Goal: Transaction & Acquisition: Download file/media

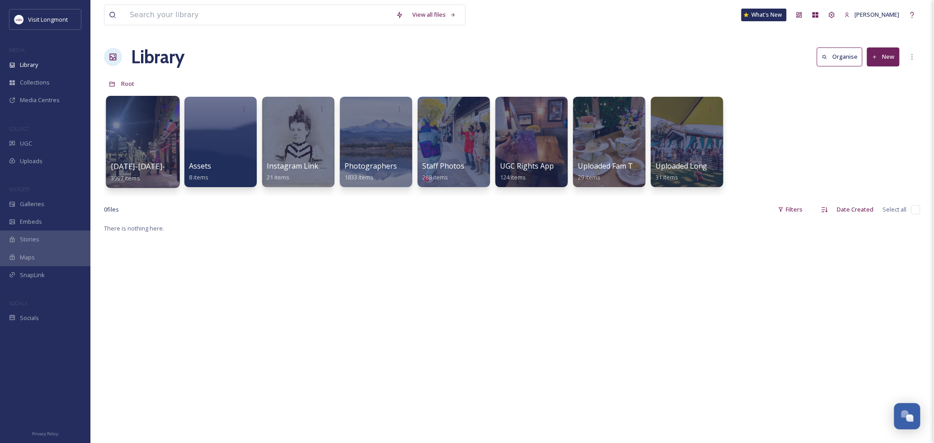
scroll to position [98, 0]
click at [216, 22] on input at bounding box center [258, 15] width 266 height 20
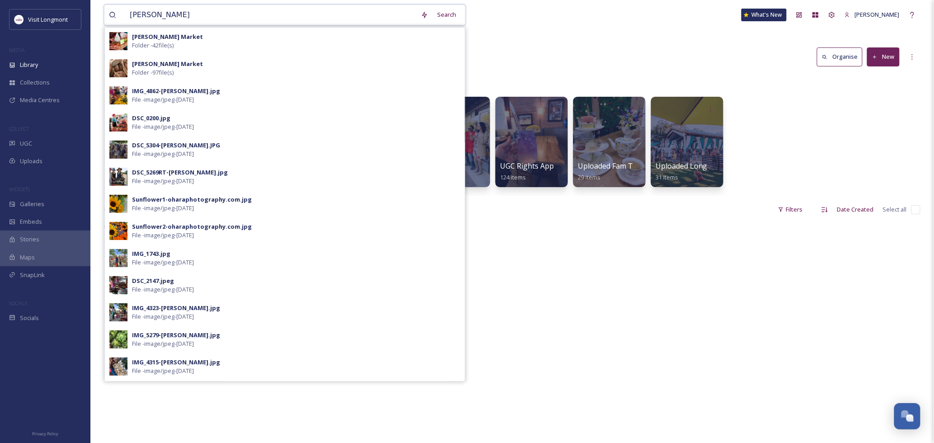
type input "[PERSON_NAME] marjket"
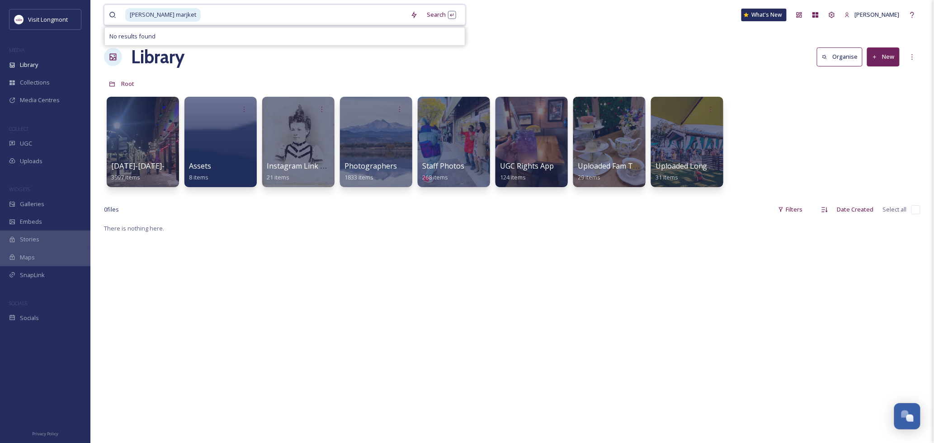
click at [202, 14] on input at bounding box center [304, 15] width 204 height 20
type input "="
type input "[PERSON_NAME] market"
drag, startPoint x: 439, startPoint y: 9, endPoint x: 436, endPoint y: 14, distance: 6.3
click at [438, 11] on div "Search Press Enter to search" at bounding box center [441, 15] width 38 height 18
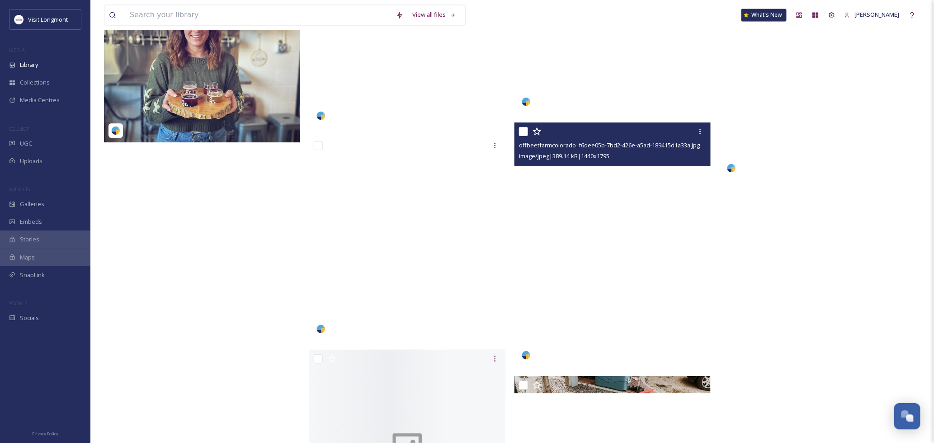
scroll to position [7684, 0]
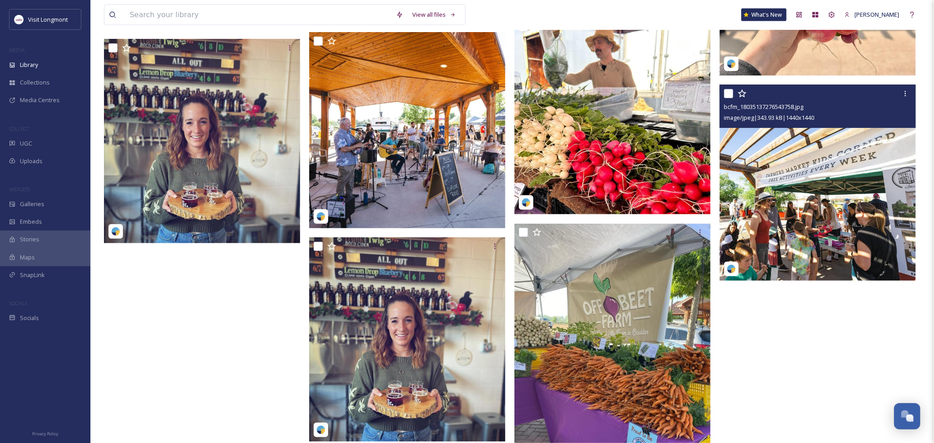
click at [804, 134] on img at bounding box center [818, 183] width 196 height 196
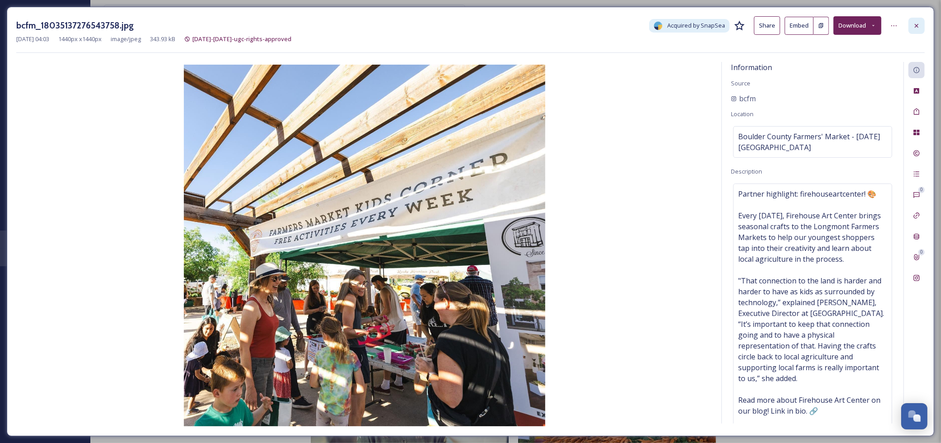
click at [921, 27] on div at bounding box center [917, 26] width 16 height 16
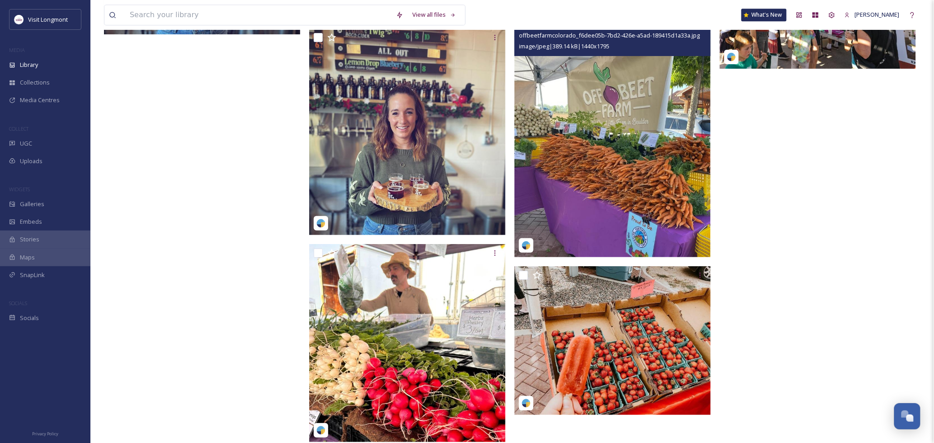
scroll to position [7974, 0]
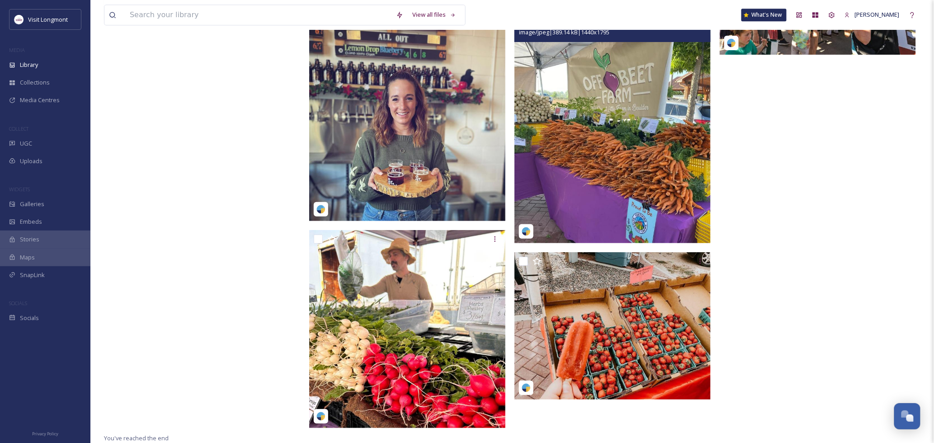
click at [621, 190] on img at bounding box center [612, 121] width 196 height 245
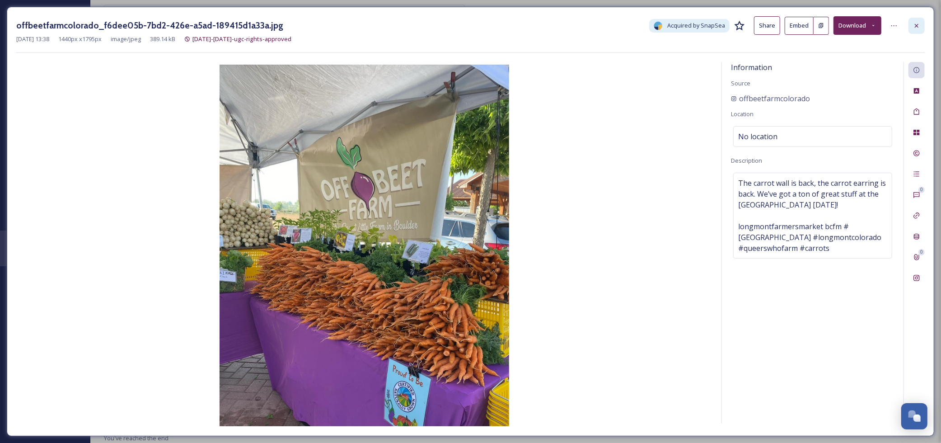
click at [912, 21] on div at bounding box center [917, 26] width 16 height 16
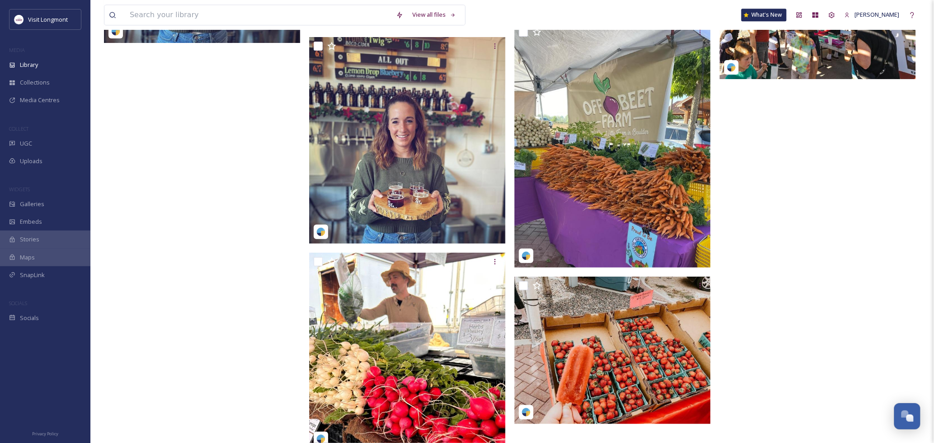
scroll to position [7623, 0]
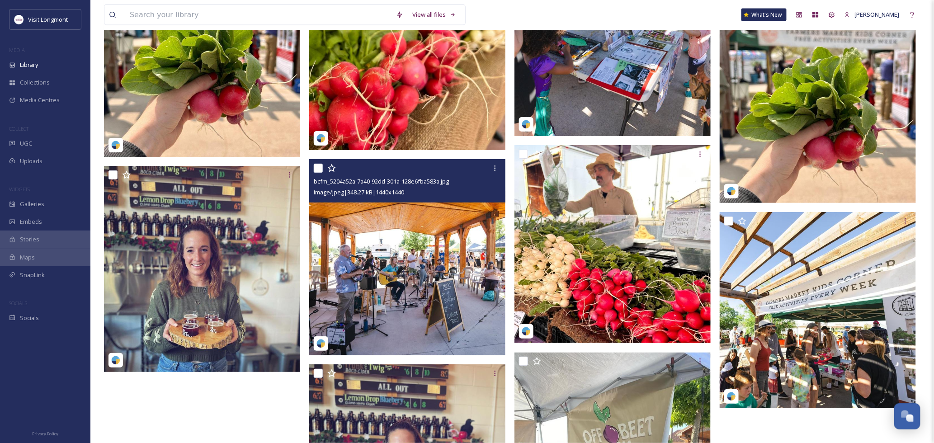
click at [417, 270] on img at bounding box center [407, 257] width 196 height 196
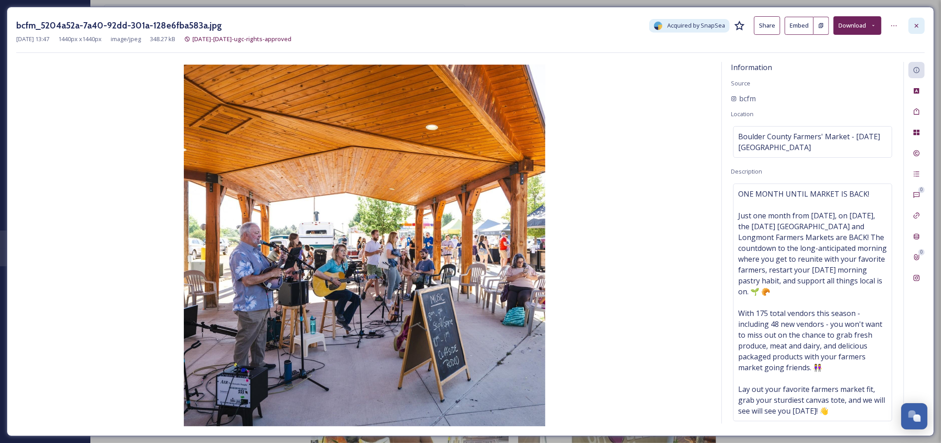
click at [913, 29] on div at bounding box center [917, 26] width 16 height 16
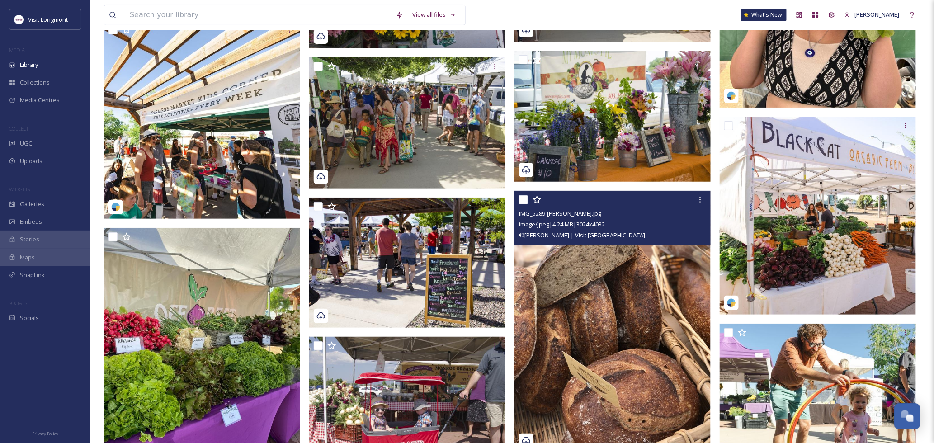
scroll to position [7071, 0]
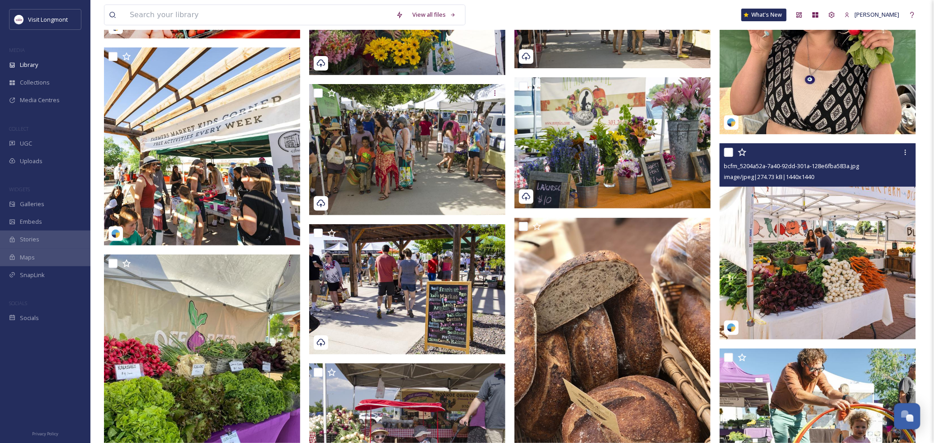
click at [815, 247] on img at bounding box center [818, 241] width 196 height 196
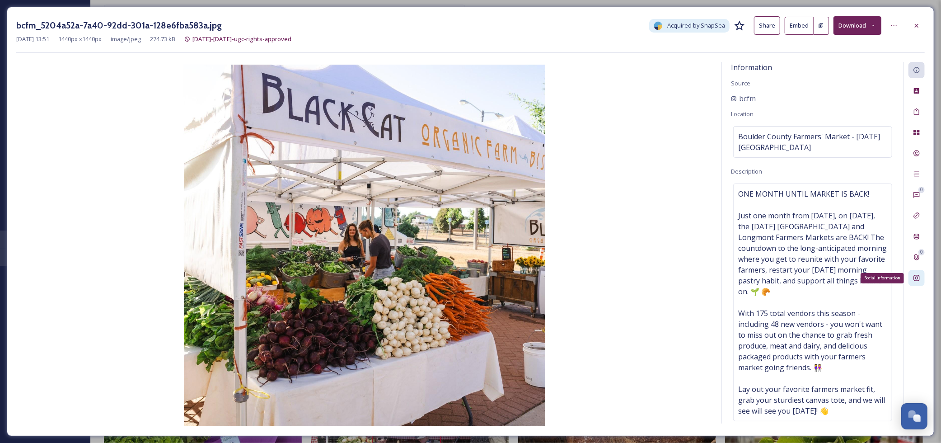
click at [913, 274] on icon at bounding box center [916, 277] width 7 height 7
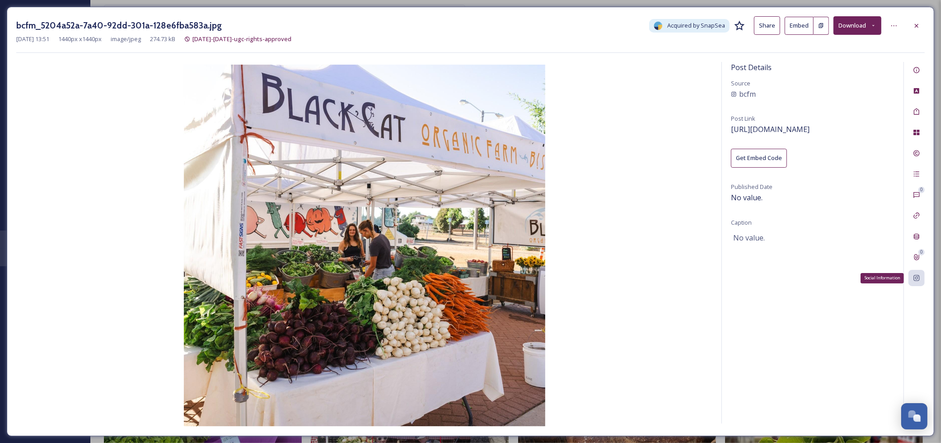
click at [919, 282] on div "Social Information" at bounding box center [917, 278] width 16 height 16
click at [810, 129] on span "[URL][DOMAIN_NAME]" at bounding box center [770, 129] width 79 height 10
click at [915, 20] on div at bounding box center [917, 26] width 16 height 16
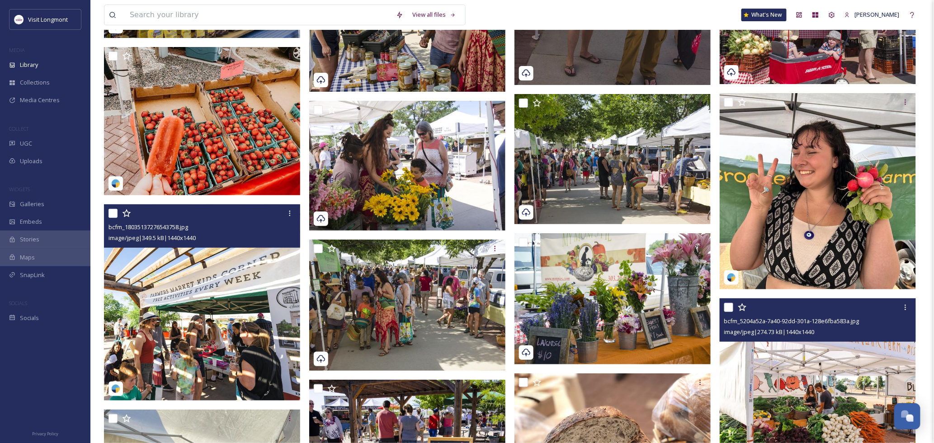
scroll to position [6769, 0]
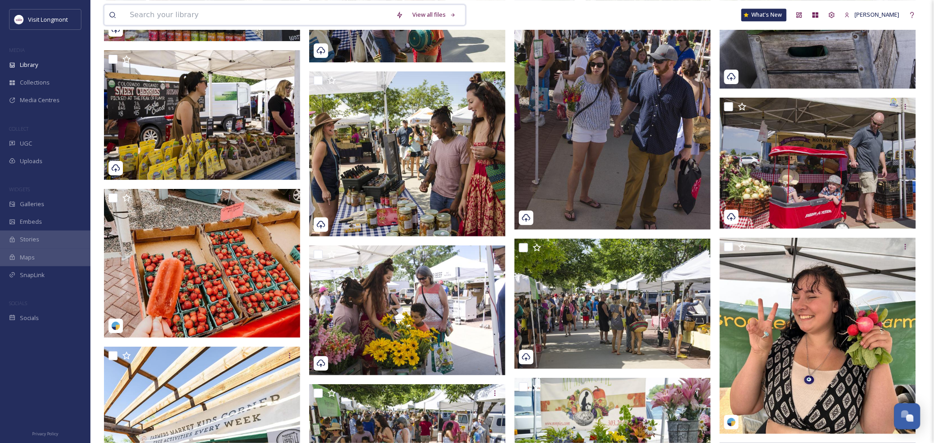
click at [202, 16] on input at bounding box center [258, 15] width 266 height 20
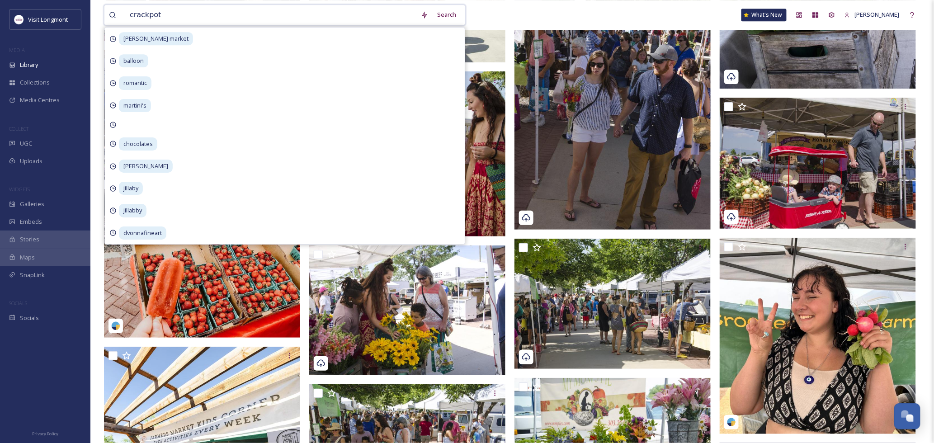
type input "crackpots"
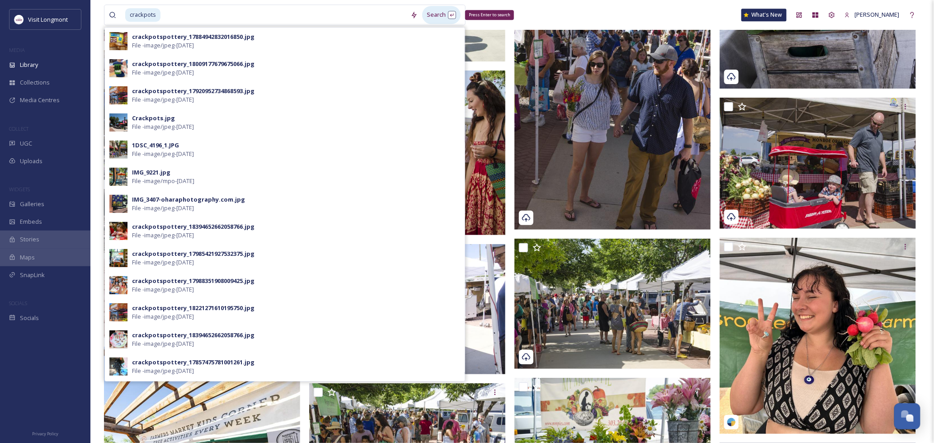
click at [431, 13] on div "Search Press Enter to search" at bounding box center [441, 15] width 38 height 18
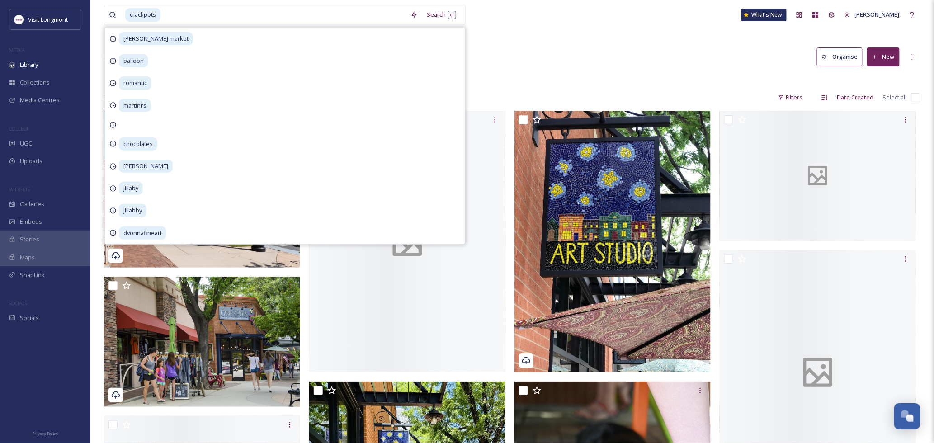
click at [531, 22] on div "crackpots Search [PERSON_NAME] market balloon romantic martini's chocolates [PE…" at bounding box center [317, 15] width 427 height 21
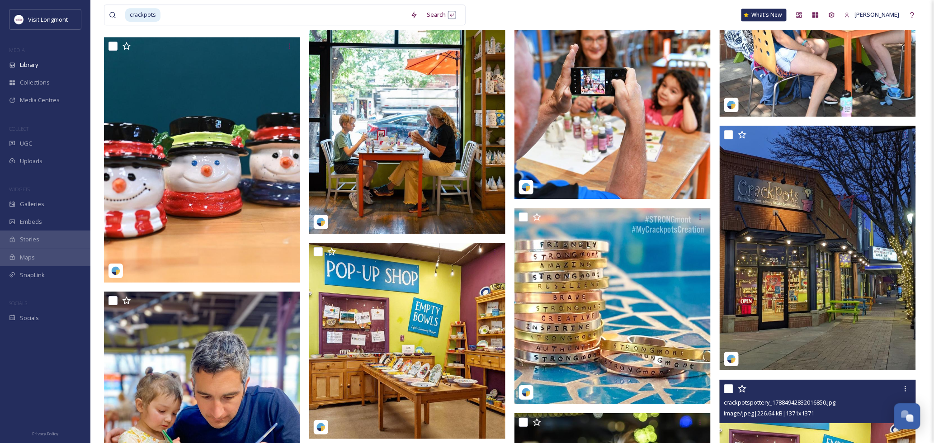
scroll to position [1127, 0]
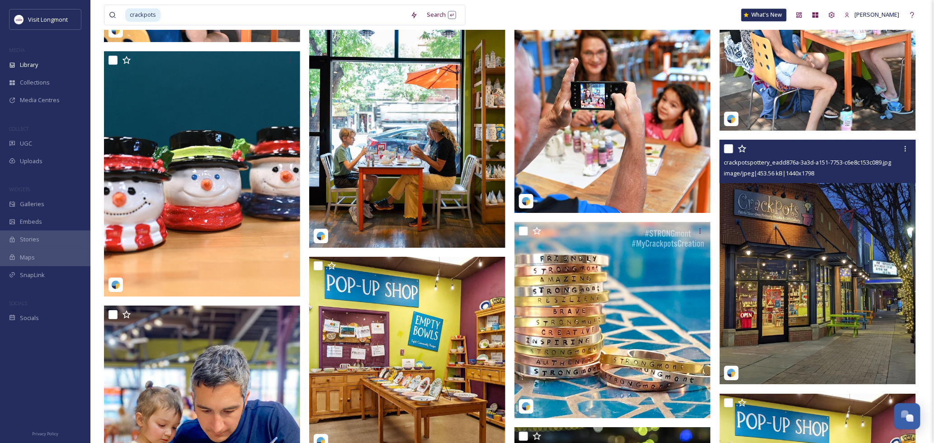
click at [828, 255] on img at bounding box center [818, 262] width 196 height 245
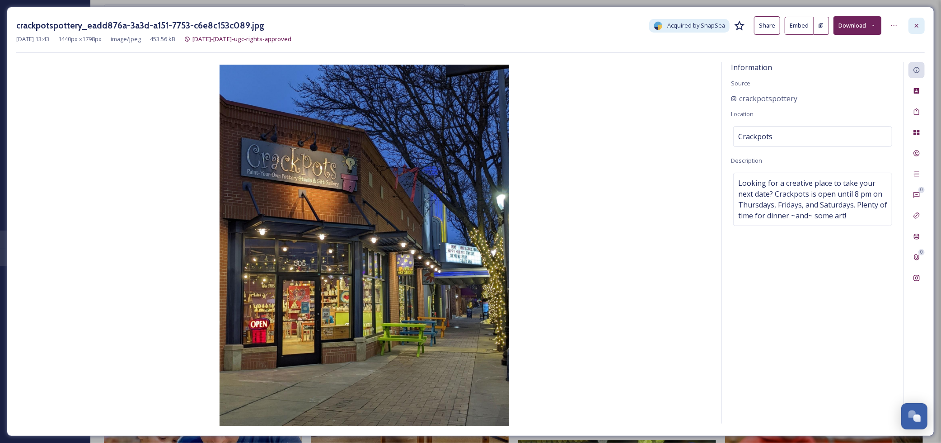
click at [920, 24] on icon at bounding box center [916, 25] width 7 height 7
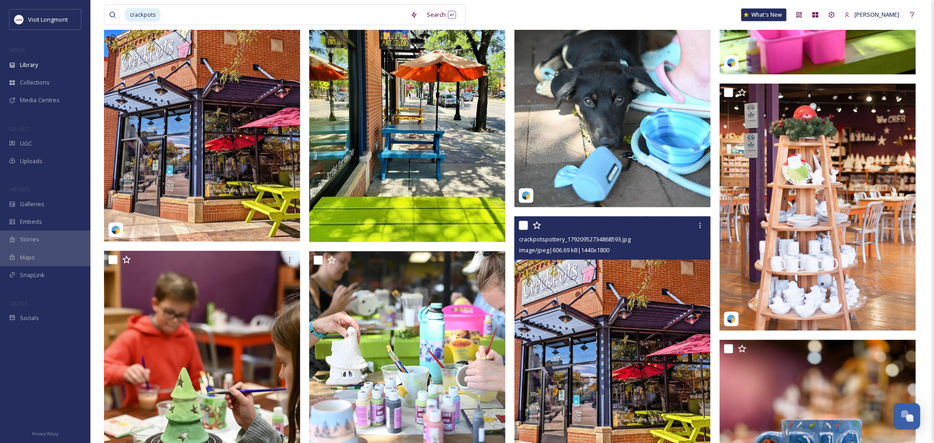
scroll to position [273, 0]
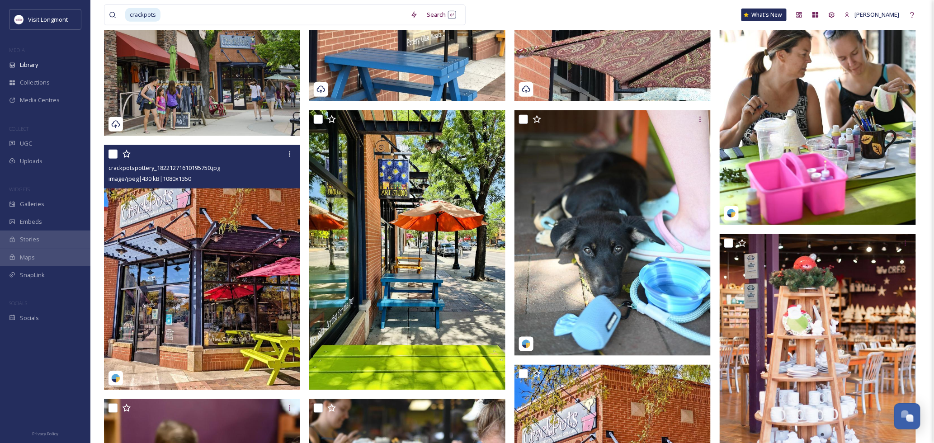
click at [236, 278] on img at bounding box center [202, 267] width 196 height 245
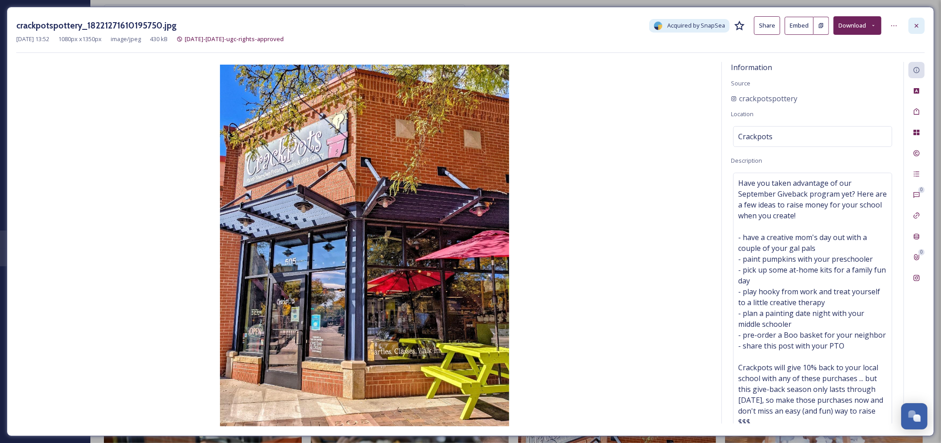
click at [915, 24] on icon at bounding box center [916, 25] width 7 height 7
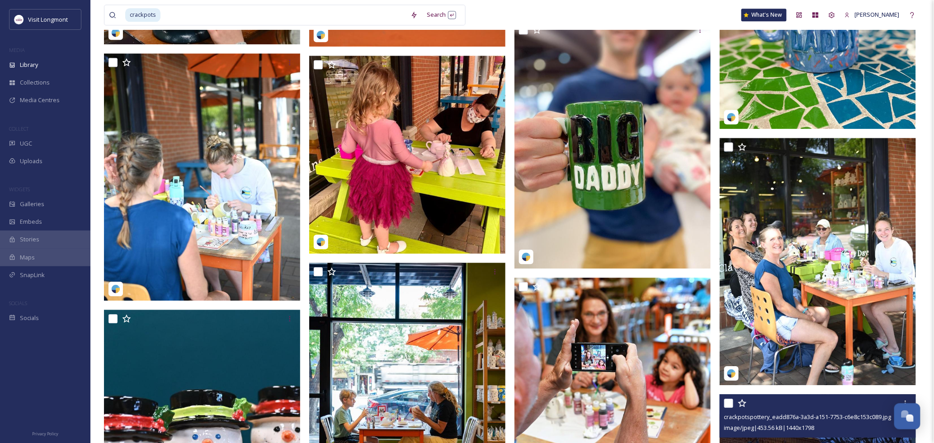
scroll to position [1127, 0]
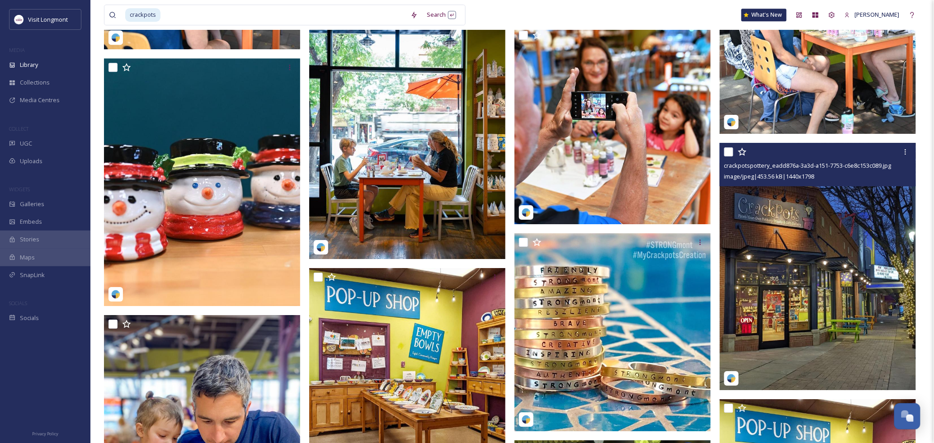
click at [803, 291] on img at bounding box center [819, 266] width 198 height 247
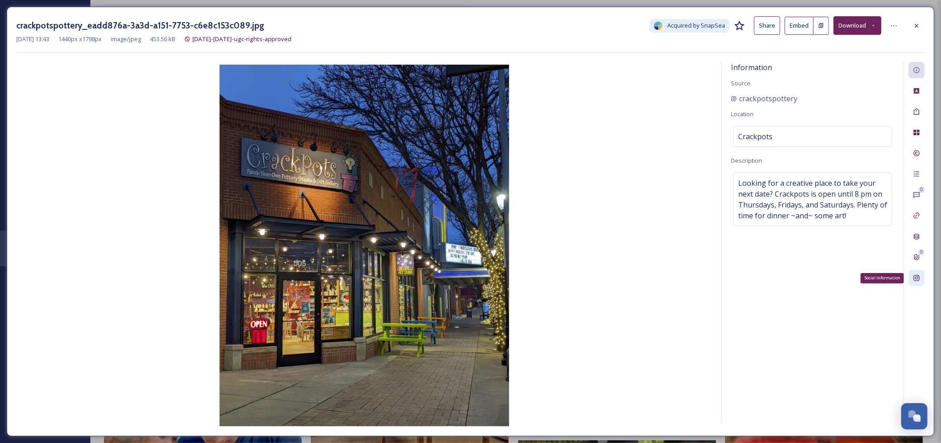
click at [915, 277] on icon at bounding box center [916, 277] width 7 height 7
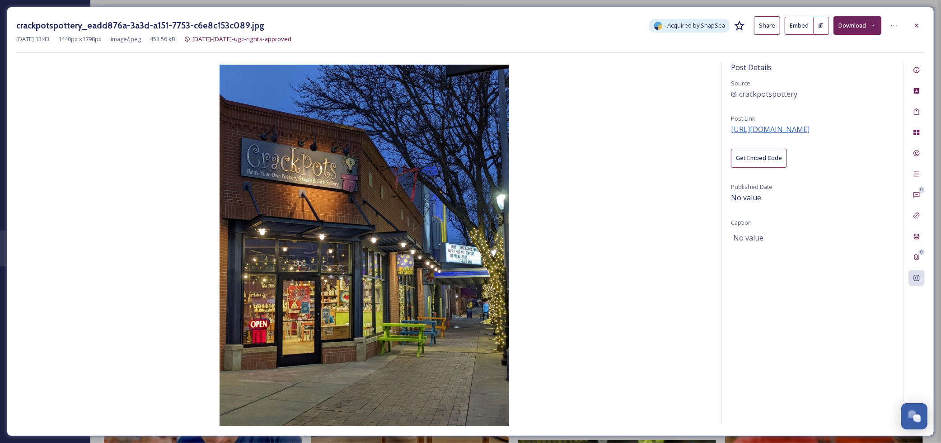
click at [806, 129] on span "[URL][DOMAIN_NAME]" at bounding box center [770, 129] width 79 height 10
click at [913, 26] on icon at bounding box center [916, 25] width 7 height 7
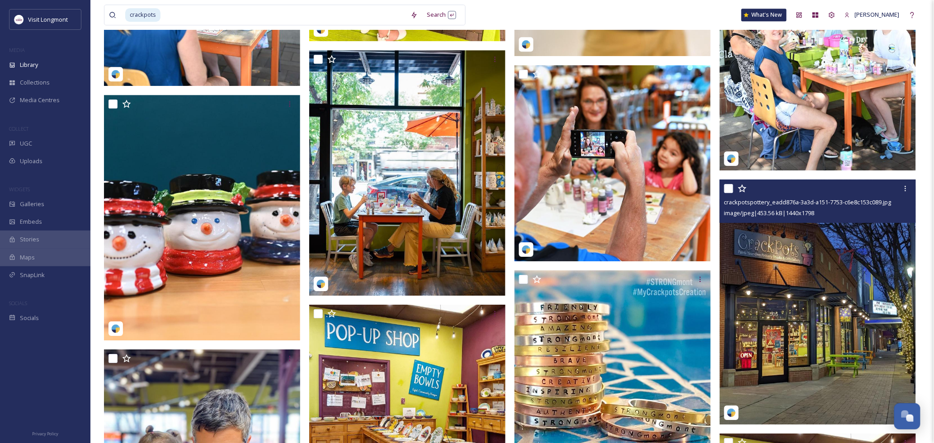
scroll to position [1077, 0]
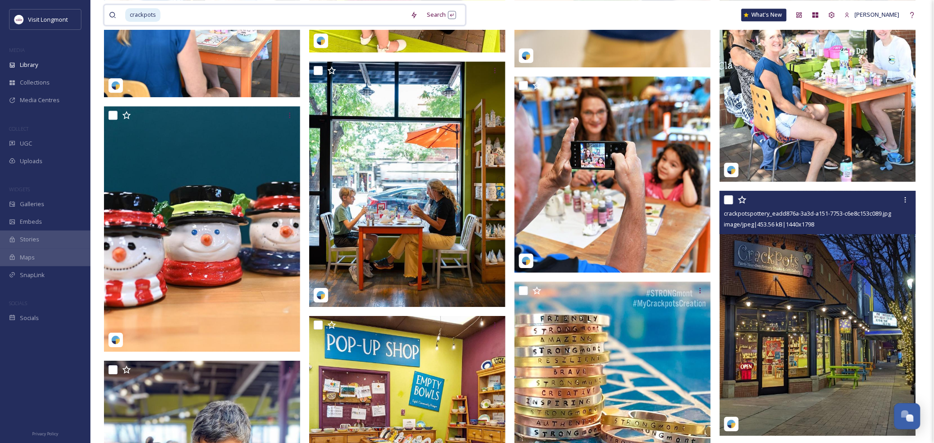
click at [169, 14] on input at bounding box center [283, 15] width 245 height 20
type input "c"
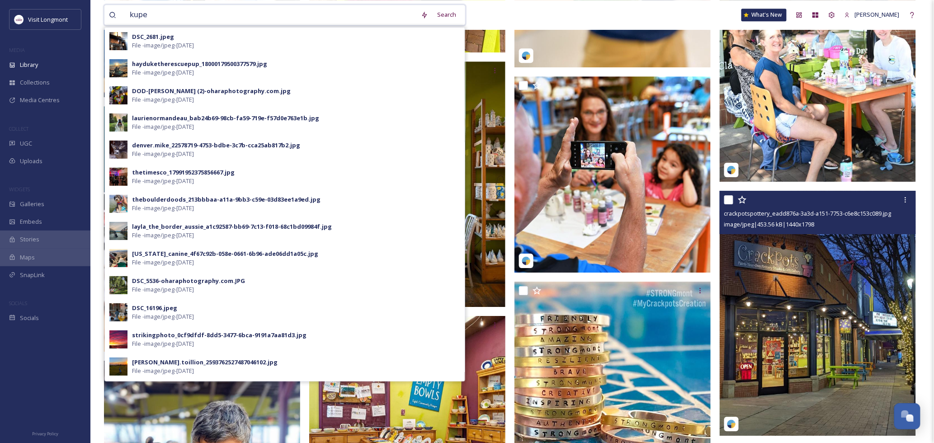
type input "[PERSON_NAME]"
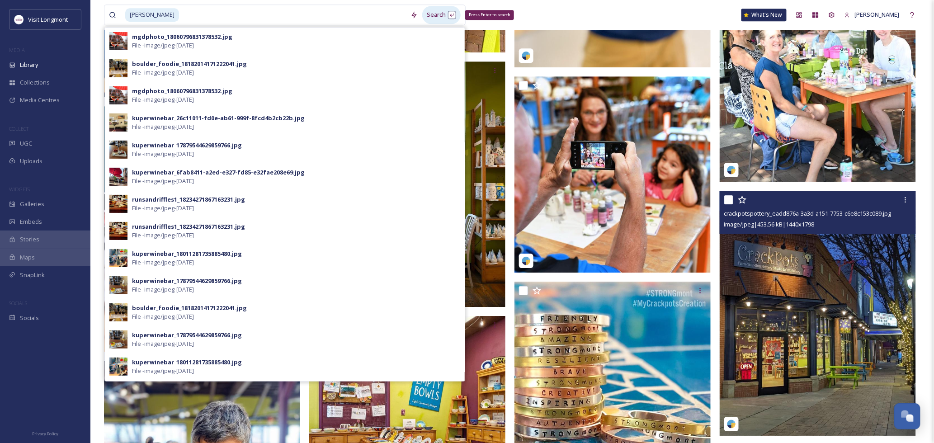
click at [428, 15] on div "Search Press Enter to search" at bounding box center [441, 15] width 38 height 18
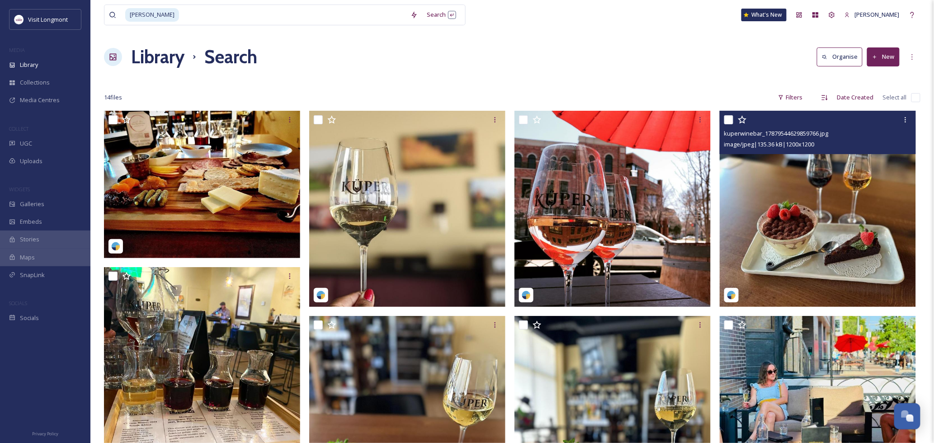
click at [812, 241] on img at bounding box center [818, 209] width 196 height 196
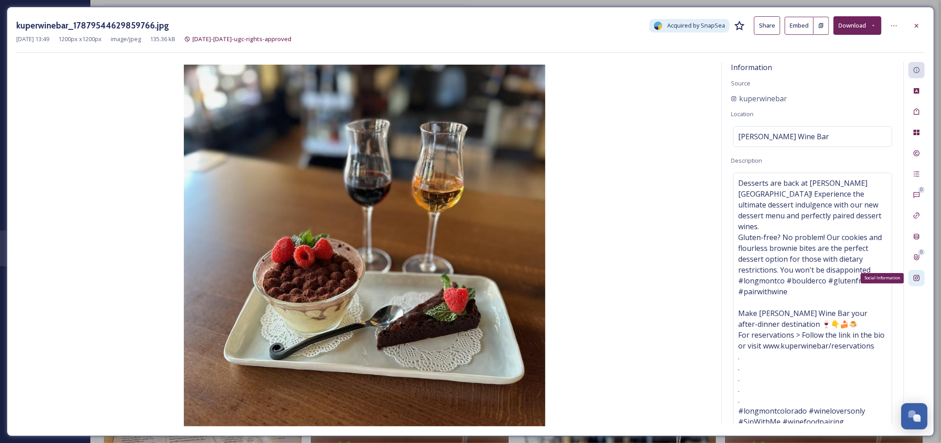
click at [919, 278] on icon at bounding box center [916, 277] width 7 height 7
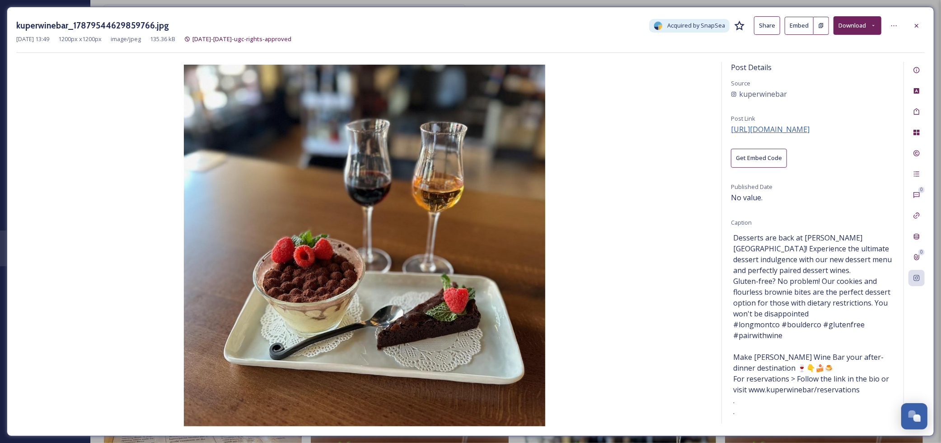
click at [779, 130] on span "[URL][DOMAIN_NAME]" at bounding box center [770, 129] width 79 height 10
click at [914, 25] on icon at bounding box center [916, 25] width 7 height 7
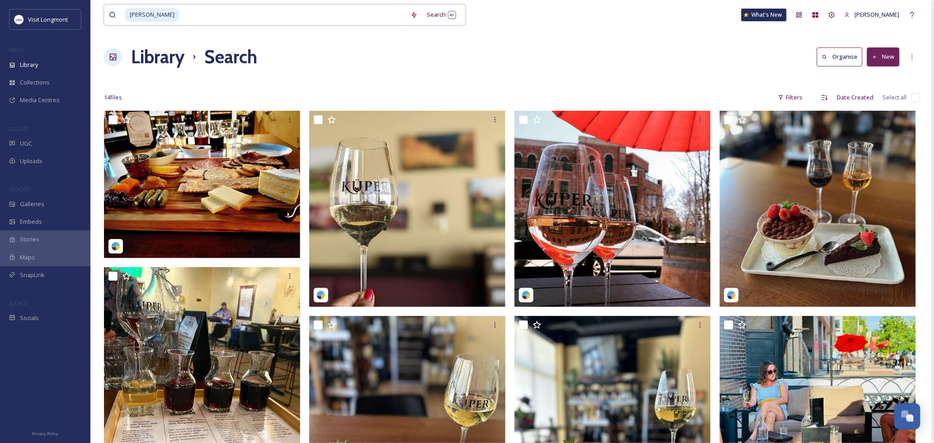
drag, startPoint x: 169, startPoint y: 15, endPoint x: 109, endPoint y: 9, distance: 59.9
click at [109, 9] on div "[PERSON_NAME]" at bounding box center [257, 15] width 297 height 20
type input "k"
type input "juniper"
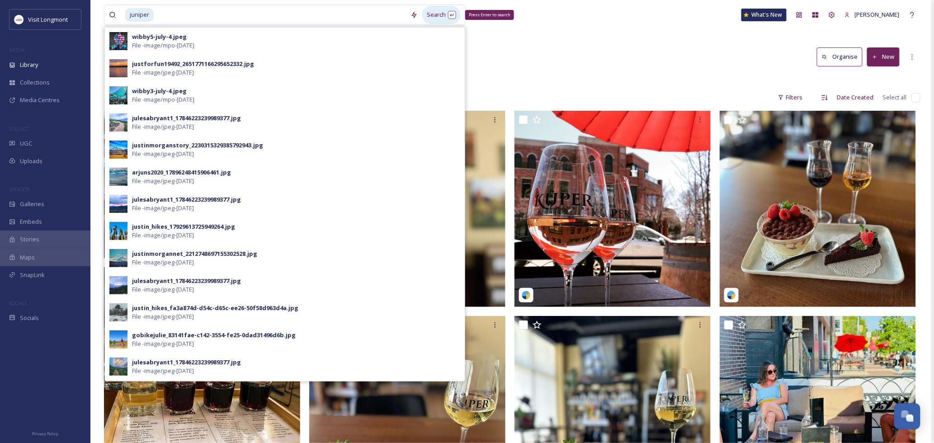
click at [426, 18] on div "Search Press Enter to search" at bounding box center [441, 15] width 38 height 18
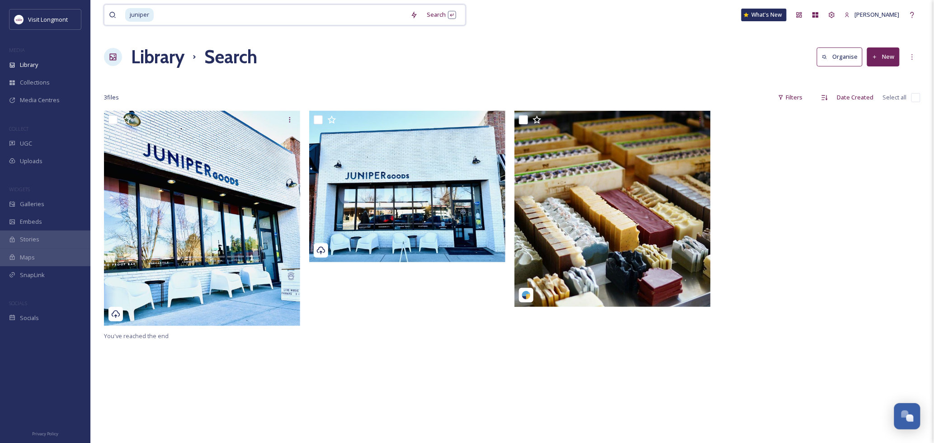
click at [179, 21] on input at bounding box center [280, 15] width 251 height 20
drag, startPoint x: 174, startPoint y: 16, endPoint x: 107, endPoint y: 16, distance: 67.3
click at [107, 16] on div "juniper Search" at bounding box center [285, 15] width 362 height 21
type input "j"
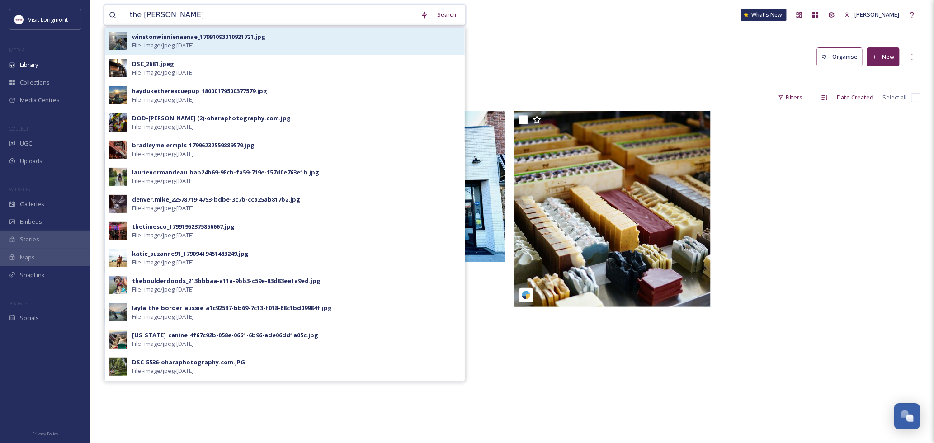
type input "the roost"
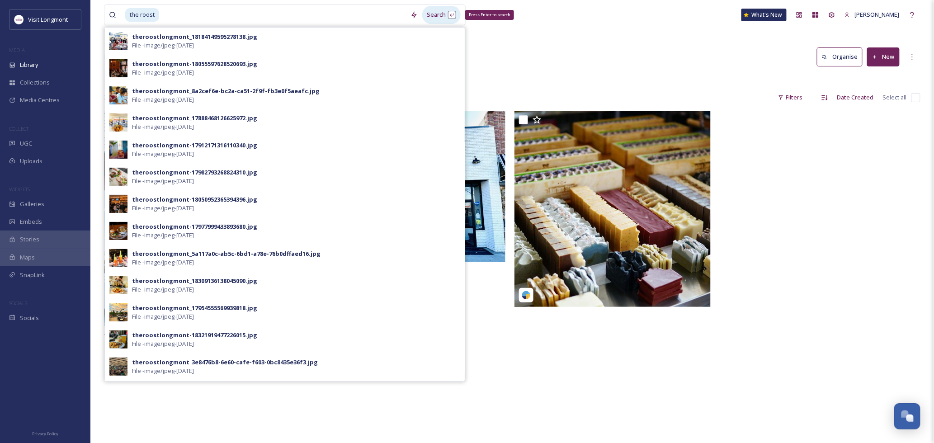
click at [437, 14] on div "Search Press Enter to search" at bounding box center [441, 15] width 38 height 18
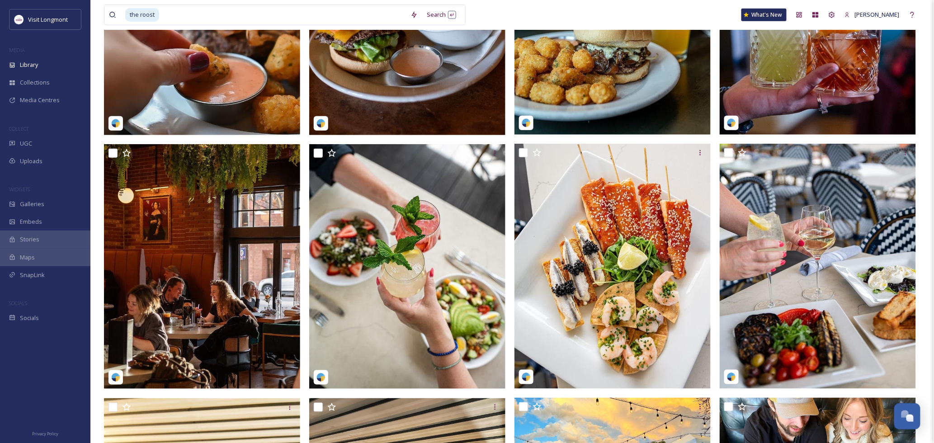
scroll to position [401, 0]
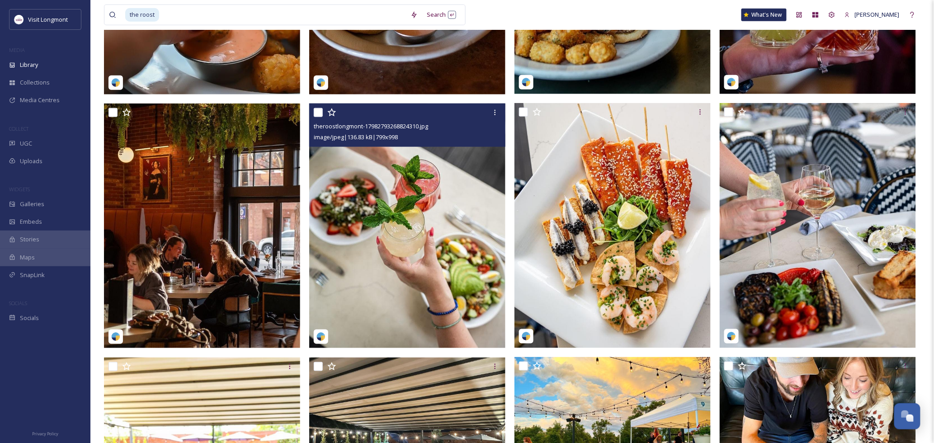
click at [434, 245] on img at bounding box center [407, 226] width 196 height 245
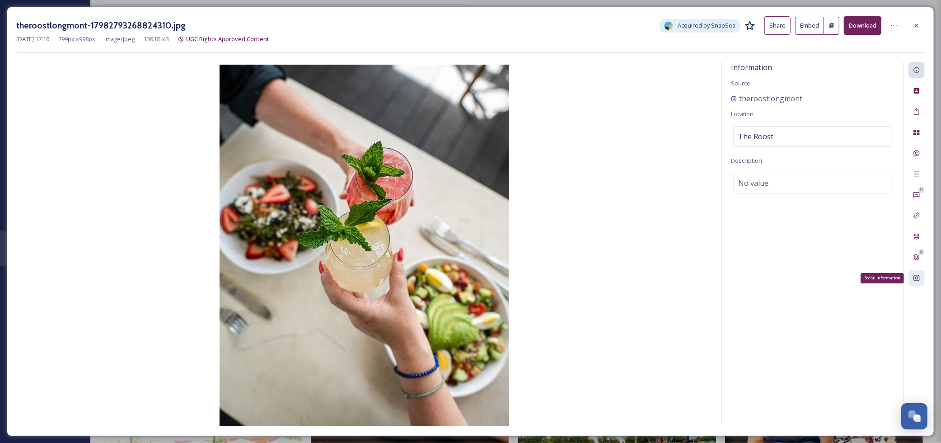
click at [919, 286] on div "Social Information" at bounding box center [917, 278] width 16 height 16
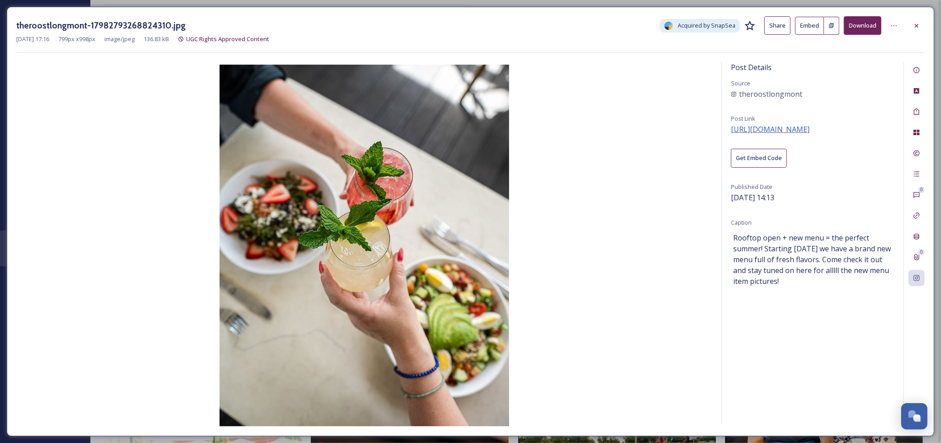
click at [754, 128] on span "[URL][DOMAIN_NAME]" at bounding box center [770, 129] width 79 height 10
click at [920, 26] on icon at bounding box center [916, 25] width 7 height 7
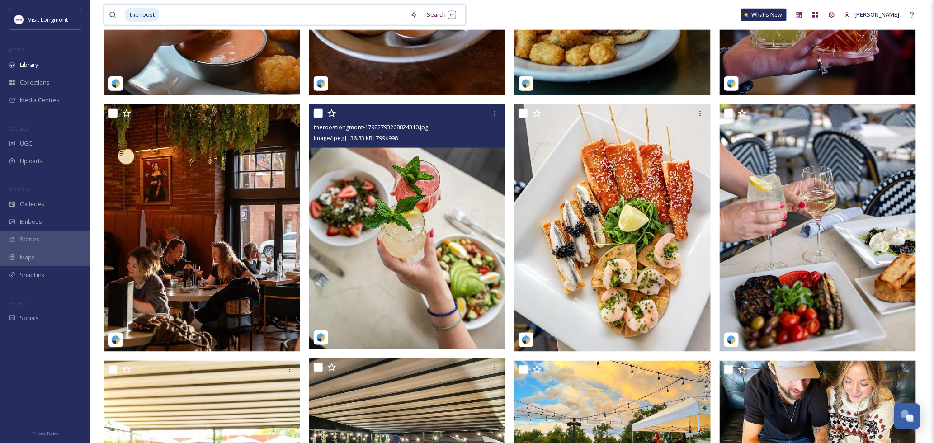
drag, startPoint x: 185, startPoint y: 16, endPoint x: 80, endPoint y: 2, distance: 106.2
type input "t"
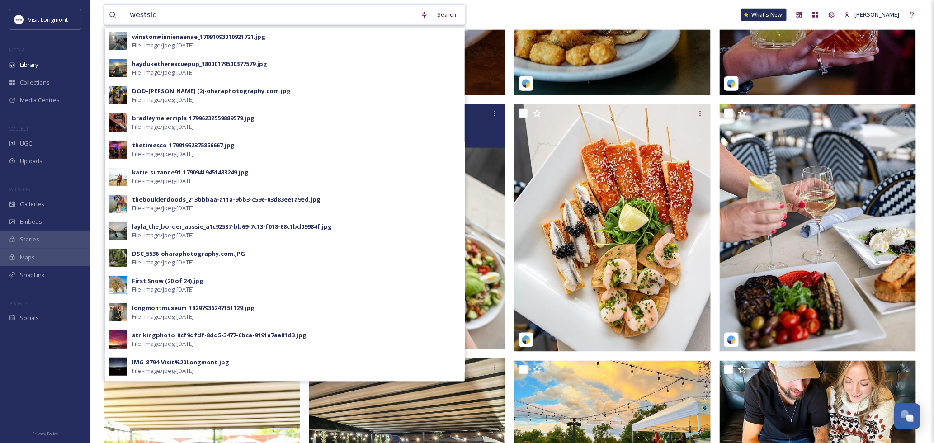
type input "westside"
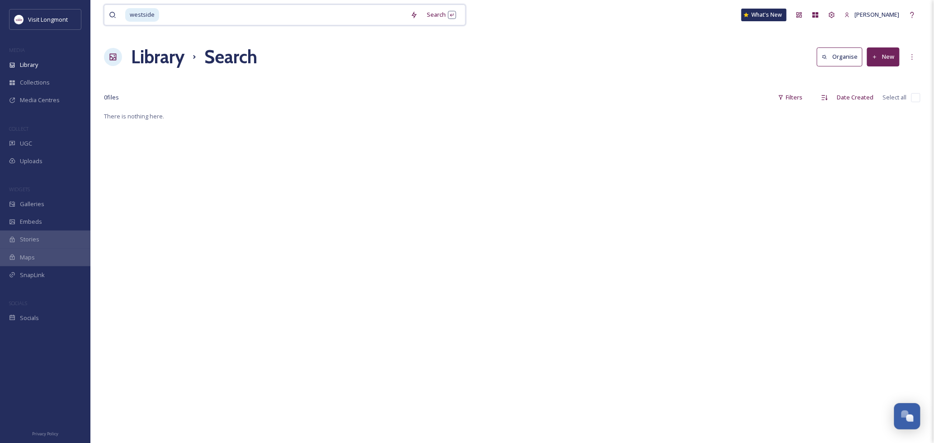
drag, startPoint x: 185, startPoint y: 14, endPoint x: 89, endPoint y: 10, distance: 96.3
click at [89, 10] on div "Visit Longmont MEDIA Library Collections Media Centres COLLECT UGC Uploads WIDG…" at bounding box center [467, 277] width 934 height 554
type input "w"
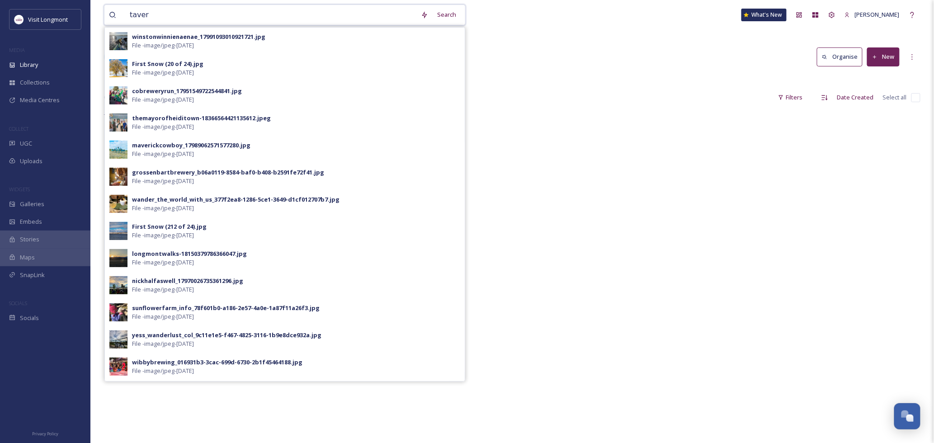
type input "tavern"
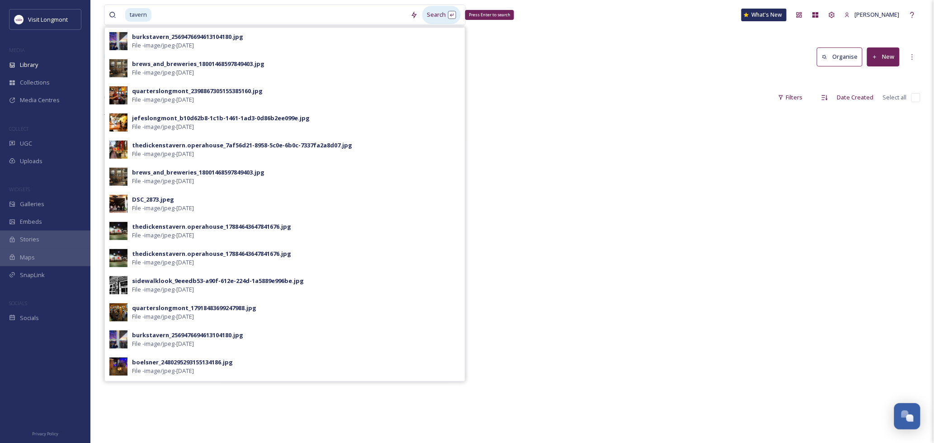
click at [438, 9] on div "Search Press Enter to search" at bounding box center [441, 15] width 38 height 18
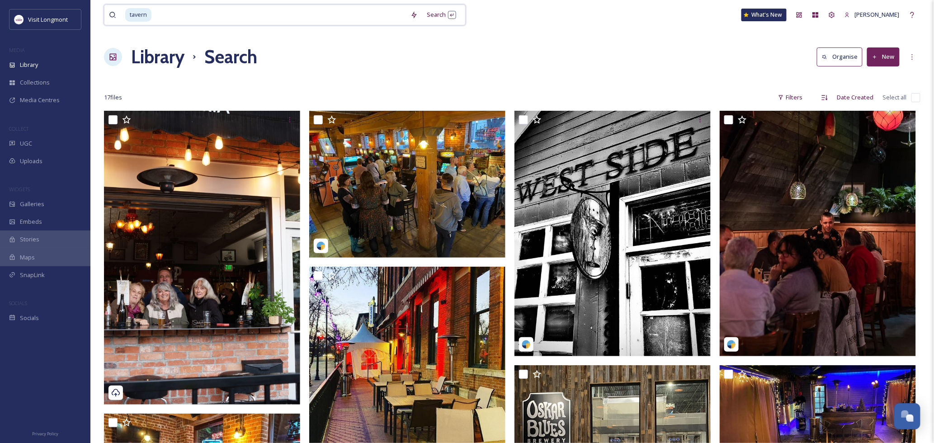
click at [165, 13] on input at bounding box center [279, 15] width 254 height 20
type input "t"
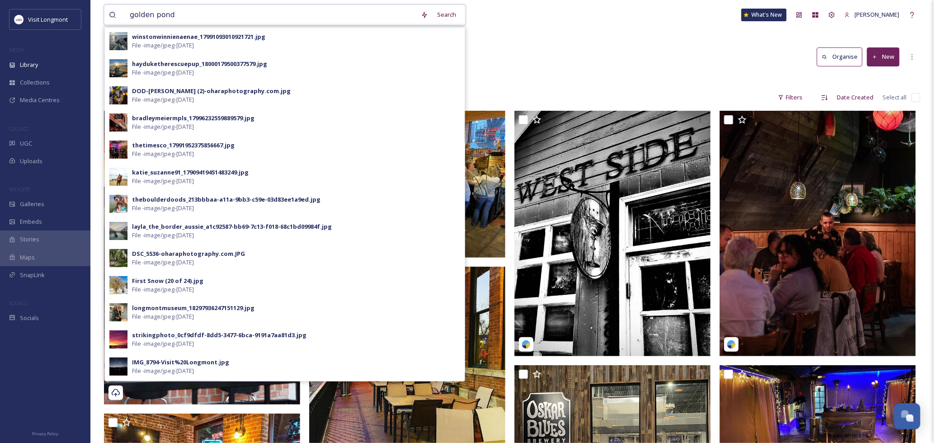
type input "golden ponds"
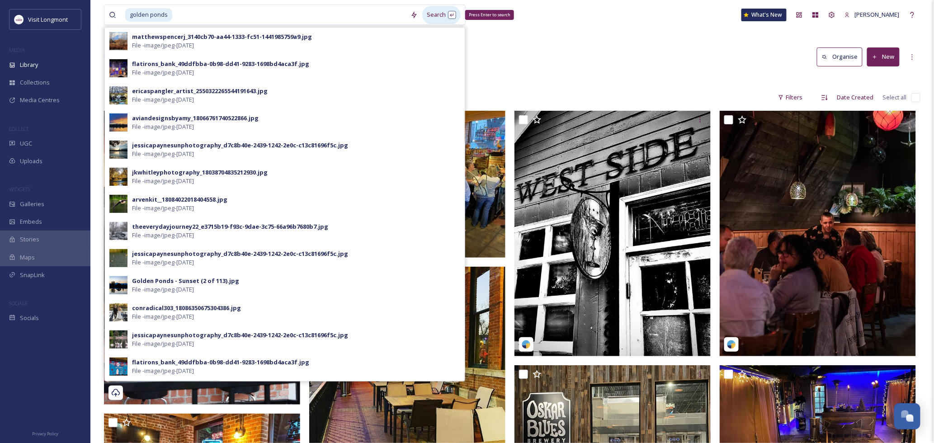
click at [428, 17] on div "Search Press Enter to search" at bounding box center [441, 15] width 38 height 18
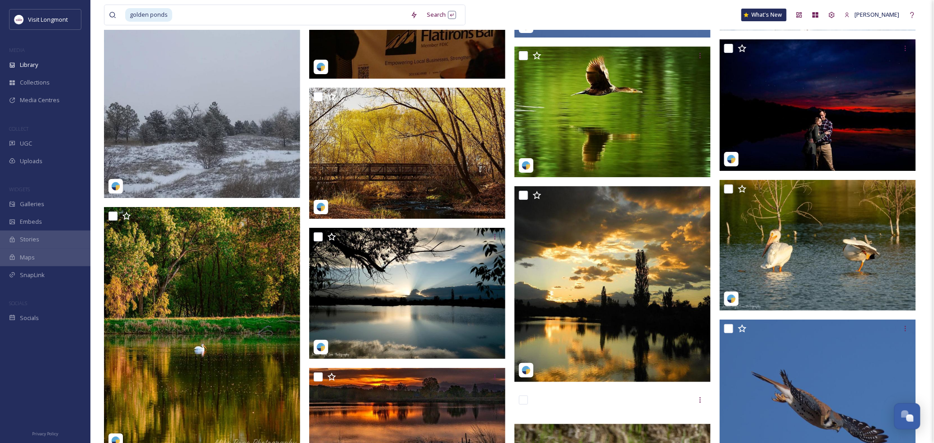
scroll to position [1406, 0]
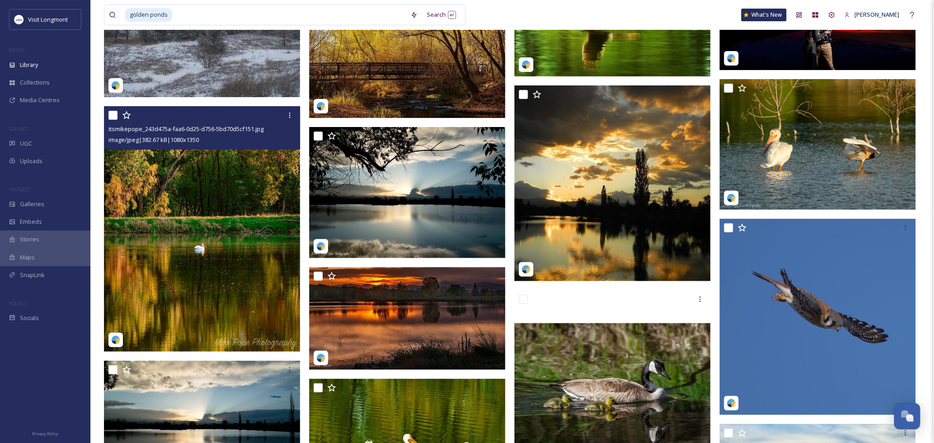
click at [170, 231] on img at bounding box center [202, 228] width 196 height 245
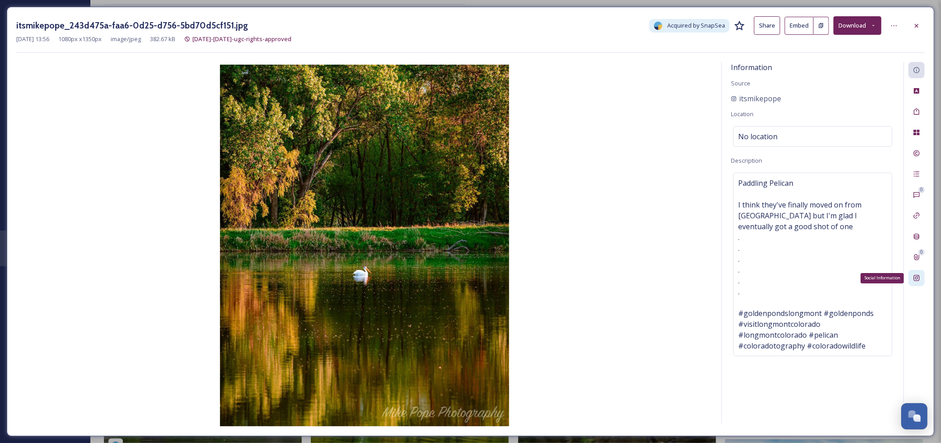
click at [916, 279] on icon at bounding box center [916, 277] width 7 height 7
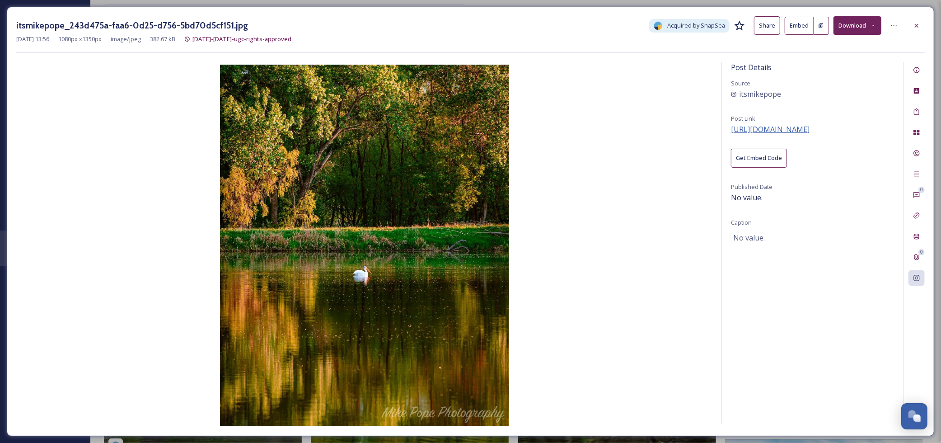
click at [764, 129] on span "[URL][DOMAIN_NAME]" at bounding box center [770, 129] width 79 height 10
click at [920, 28] on icon at bounding box center [916, 25] width 7 height 7
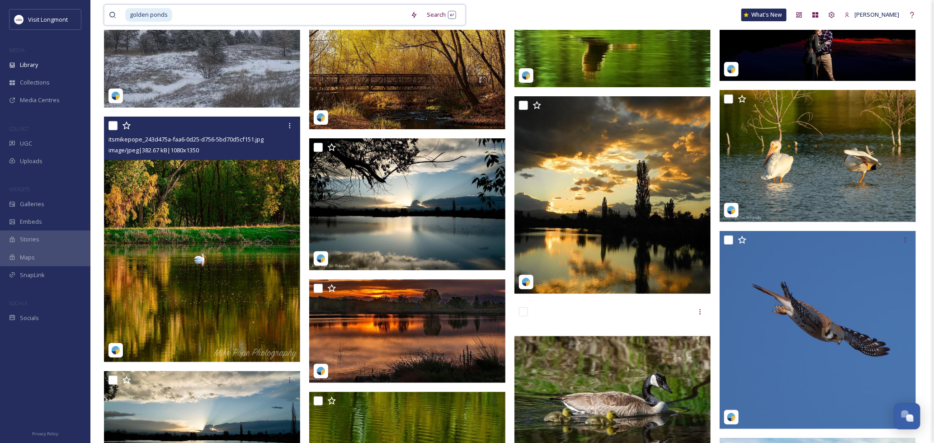
click at [188, 15] on input at bounding box center [289, 15] width 233 height 20
type input "g"
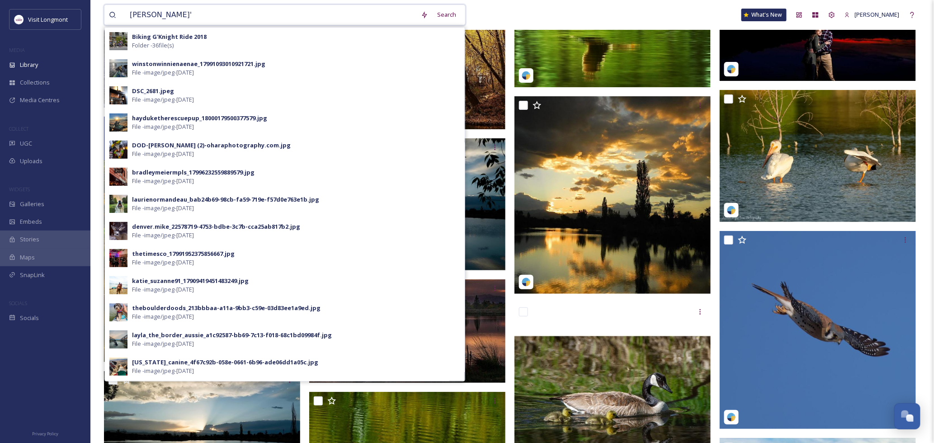
type input "[PERSON_NAME]'s"
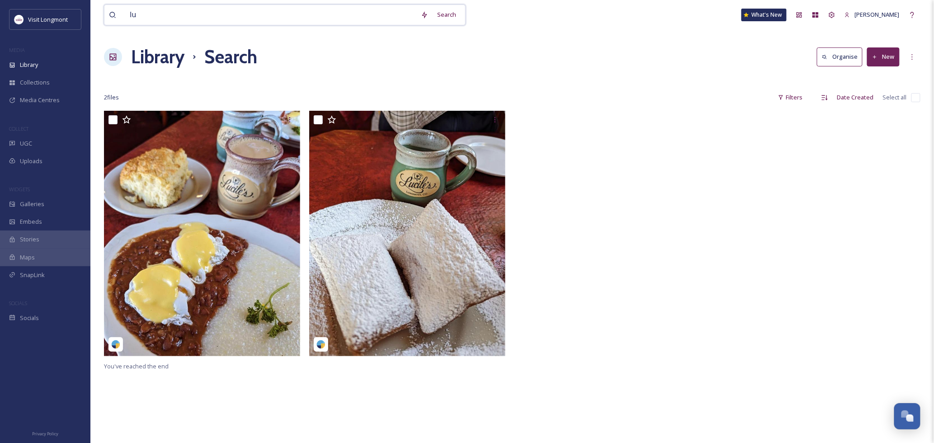
type input "l"
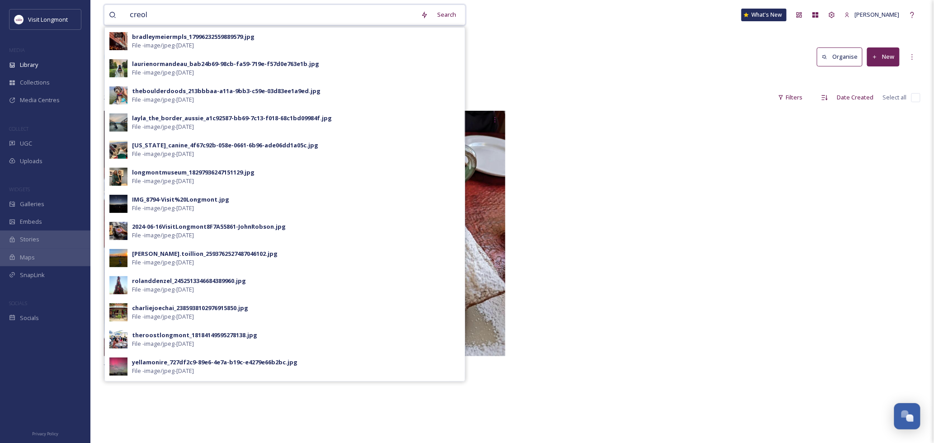
type input "creole"
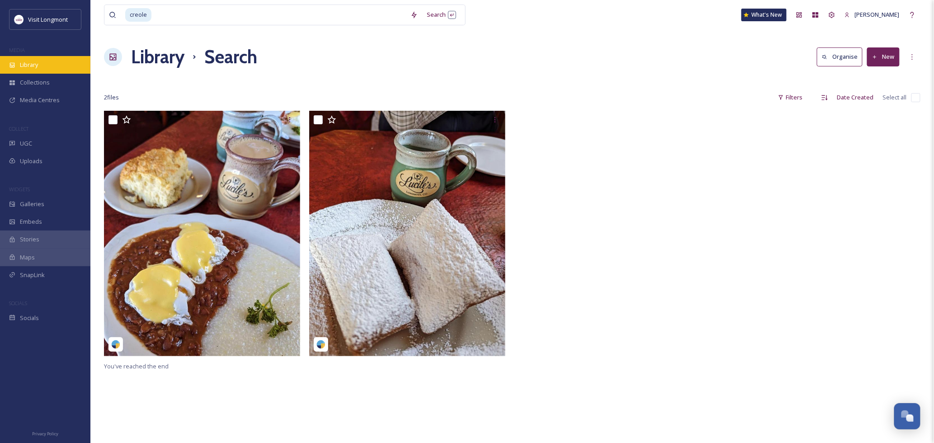
click at [52, 73] on div "Library" at bounding box center [45, 65] width 90 height 18
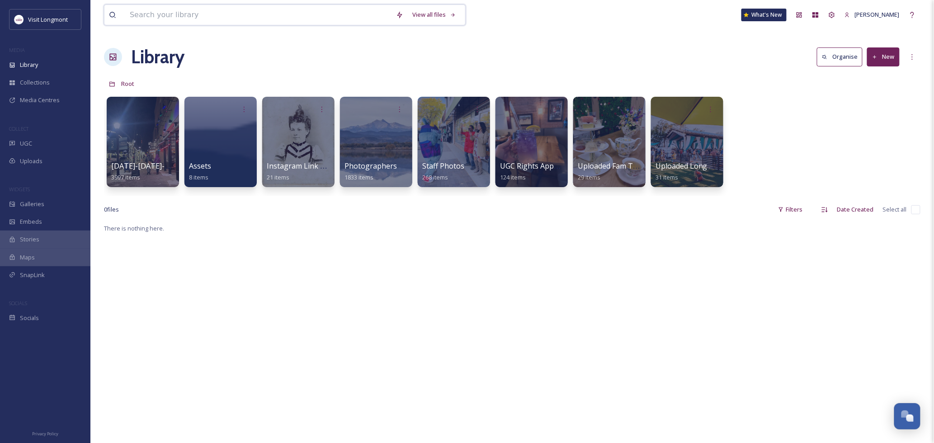
click at [168, 12] on input at bounding box center [258, 15] width 266 height 20
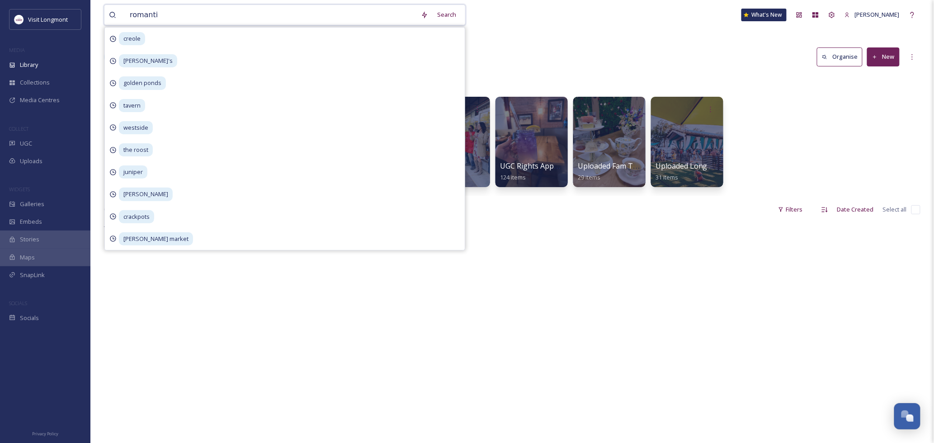
type input "romantic"
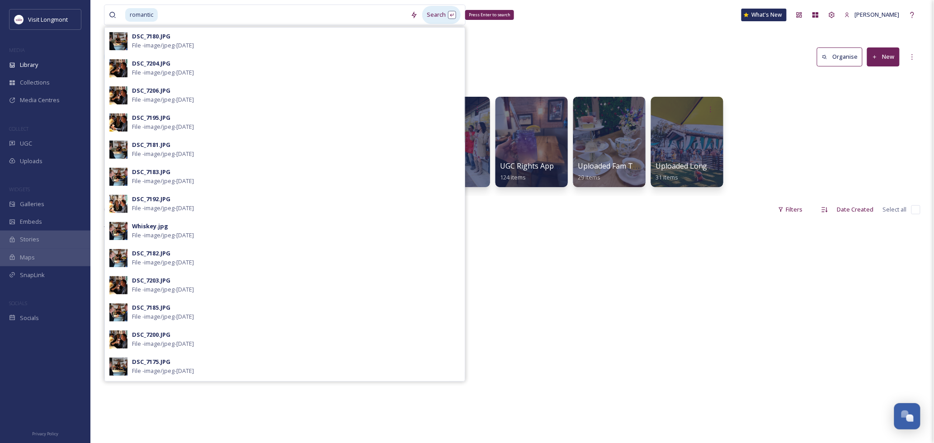
click at [439, 16] on div "Search Press Enter to search" at bounding box center [441, 15] width 38 height 18
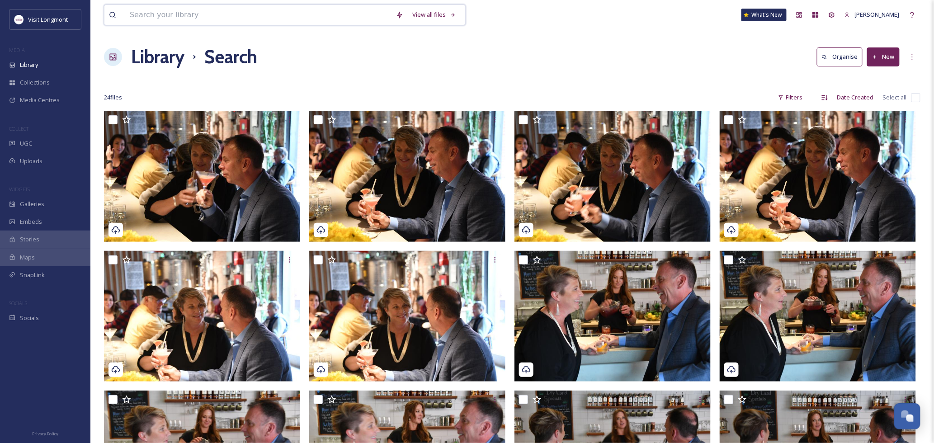
click at [160, 14] on input at bounding box center [258, 15] width 266 height 20
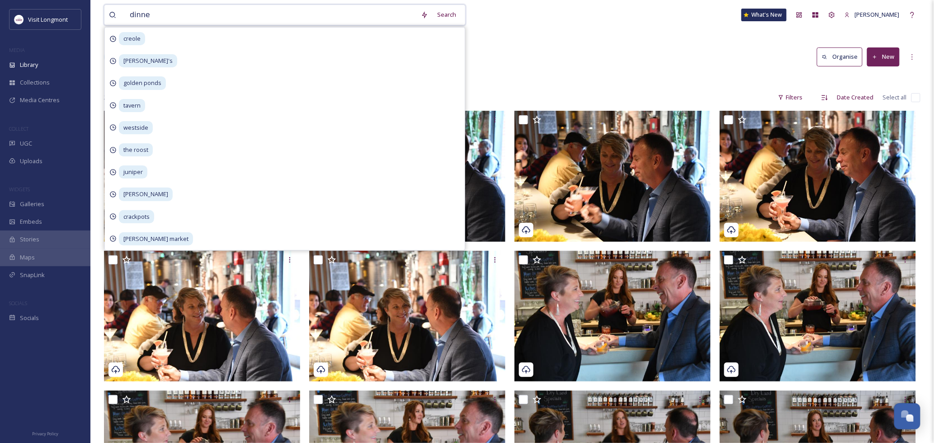
type input "dinner"
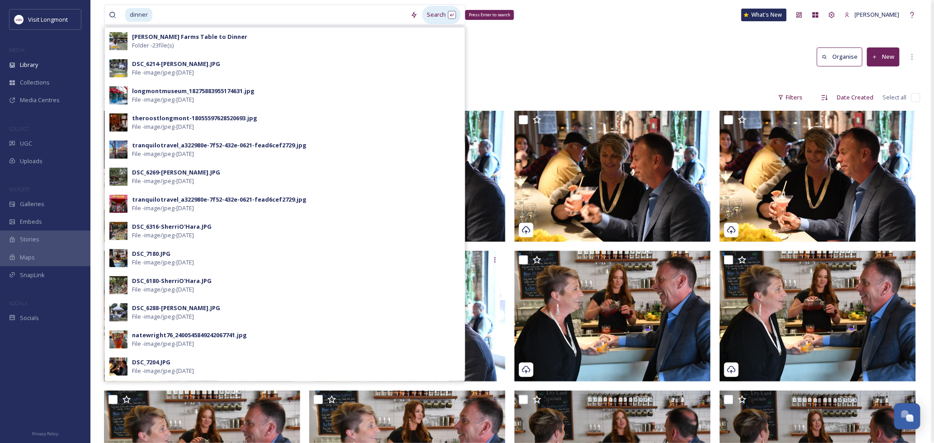
click at [431, 14] on div "Search Press Enter to search" at bounding box center [441, 15] width 38 height 18
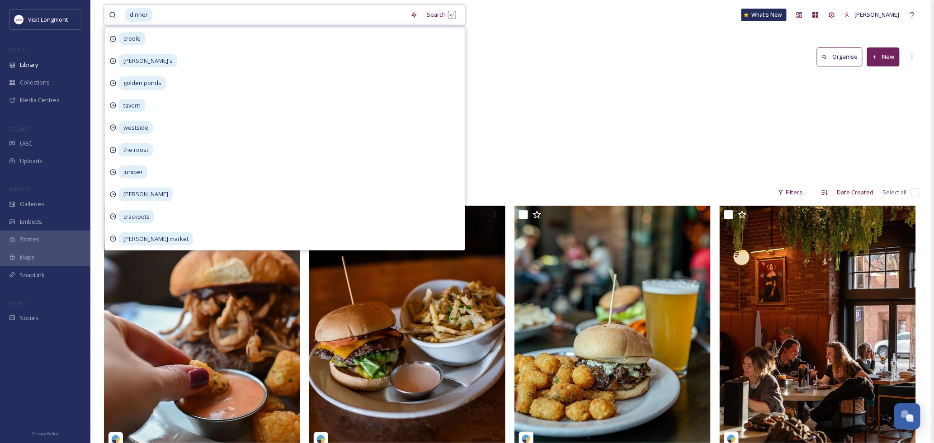
drag, startPoint x: 182, startPoint y: 15, endPoint x: 115, endPoint y: 9, distance: 66.7
click at [115, 9] on div "dinner" at bounding box center [257, 15] width 297 height 20
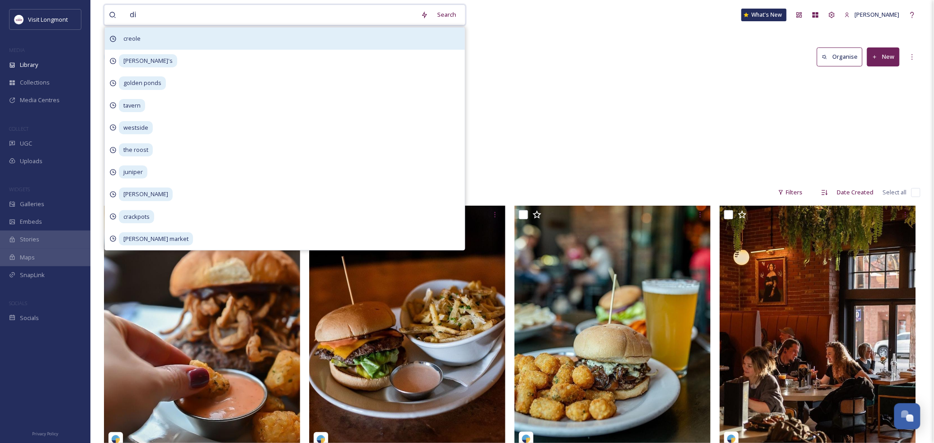
type input "d"
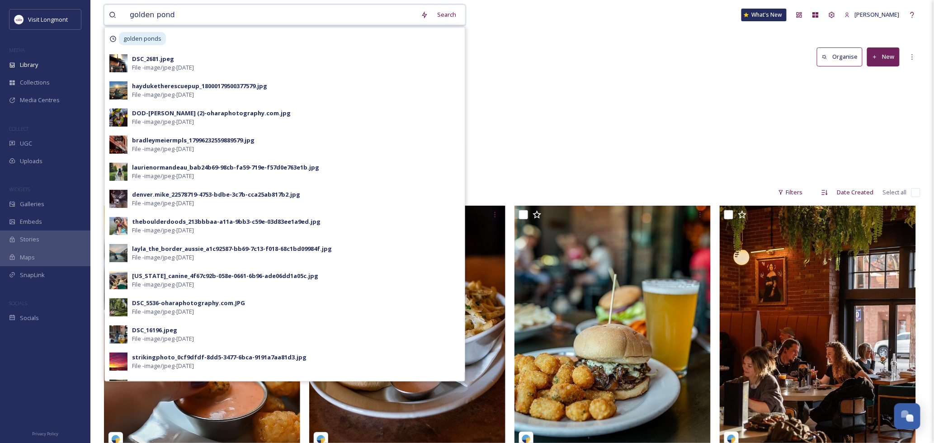
type input "golden ponds"
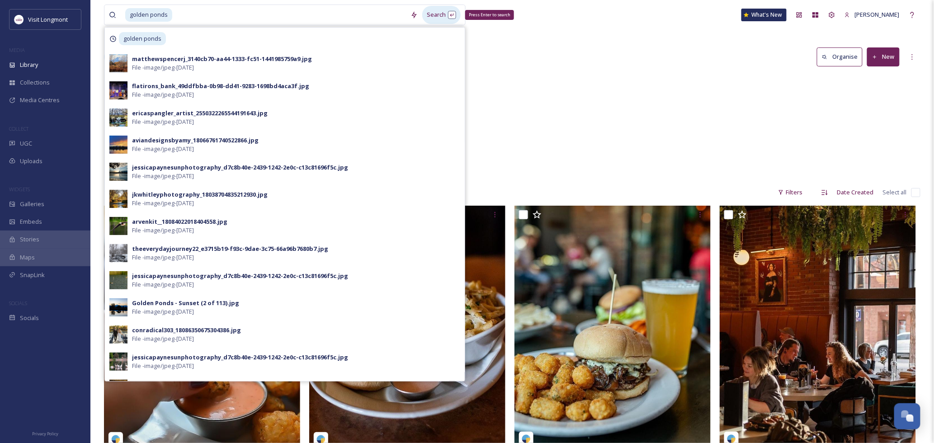
click at [437, 19] on div "Search Press Enter to search" at bounding box center [441, 15] width 38 height 18
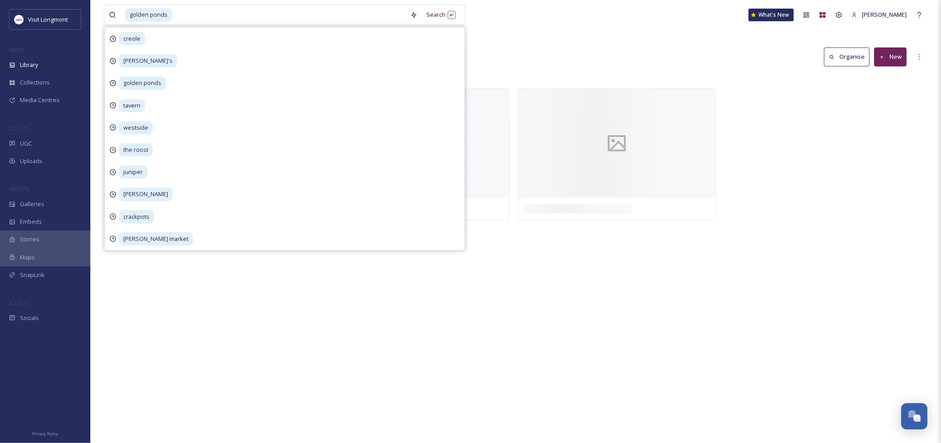
click at [612, 39] on div "golden ponds Search creole lucile's golden ponds tavern westside the roost juni…" at bounding box center [515, 221] width 851 height 443
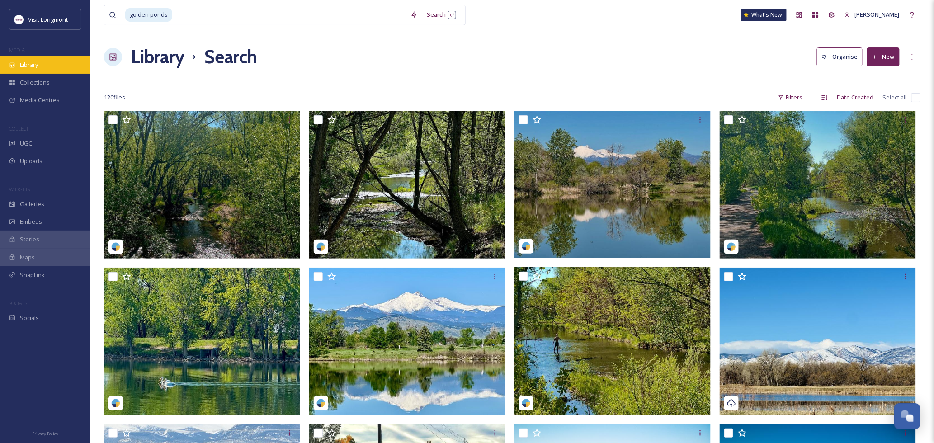
click at [28, 61] on span "Library" at bounding box center [29, 65] width 18 height 9
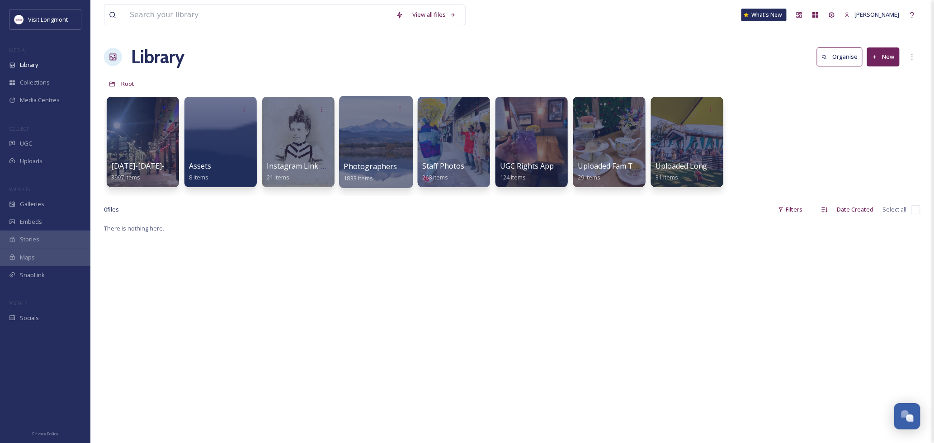
click at [398, 141] on div at bounding box center [376, 142] width 74 height 92
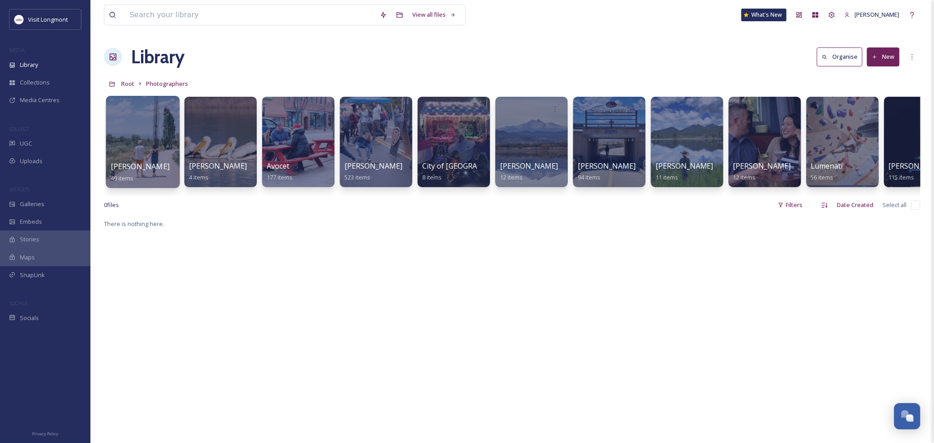
click at [138, 156] on div at bounding box center [143, 142] width 74 height 92
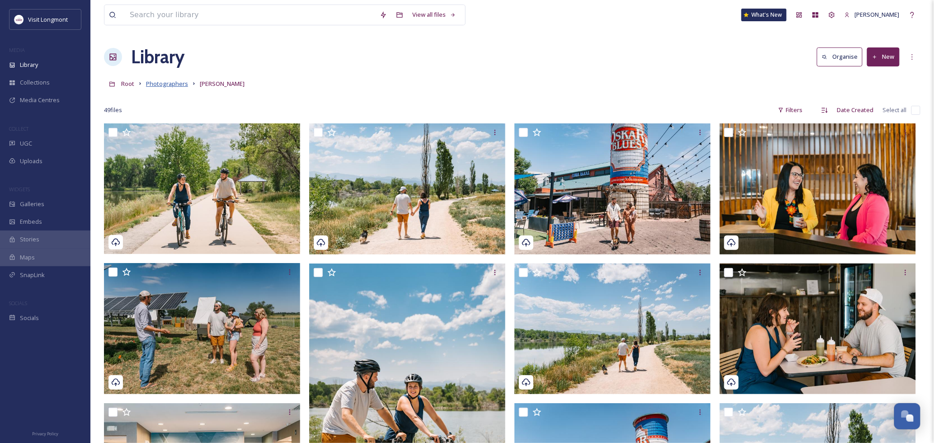
click at [183, 83] on span "Photographers" at bounding box center [167, 84] width 42 height 8
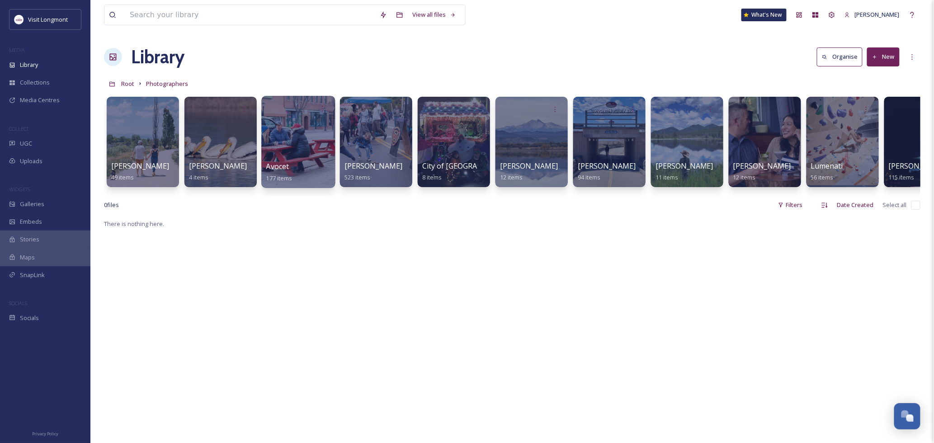
click at [300, 141] on div at bounding box center [298, 142] width 74 height 92
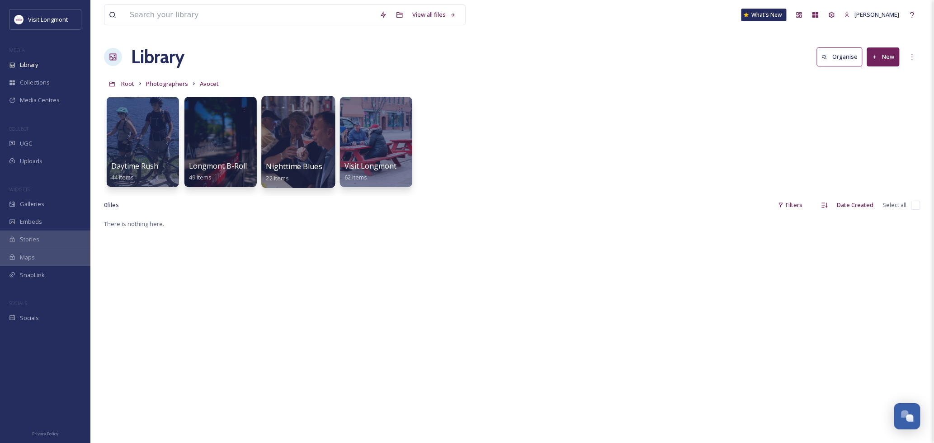
click at [292, 134] on div at bounding box center [298, 142] width 74 height 92
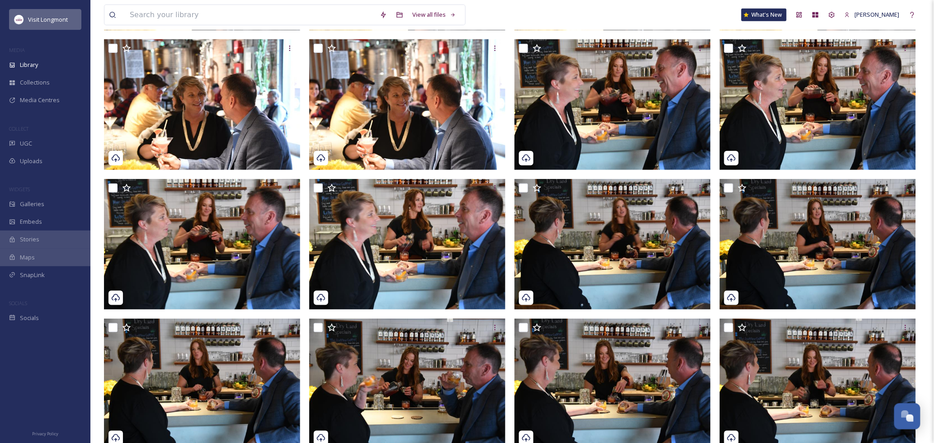
scroll to position [174, 0]
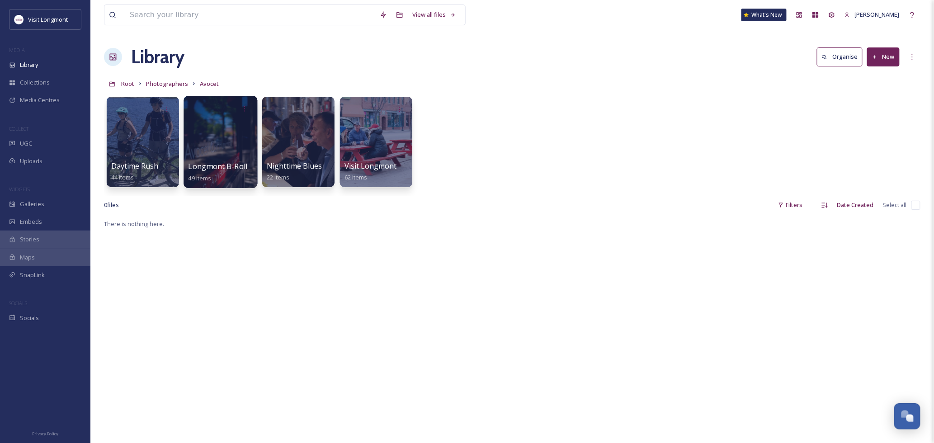
click at [214, 141] on div at bounding box center [221, 142] width 74 height 92
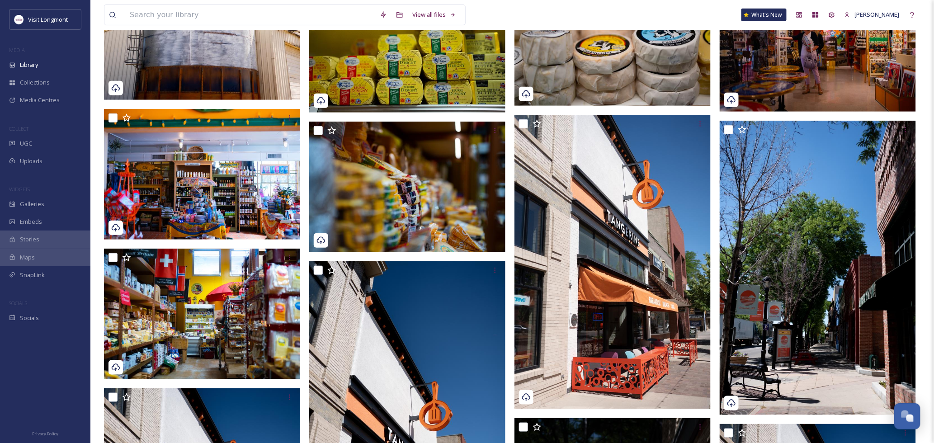
scroll to position [1555, 0]
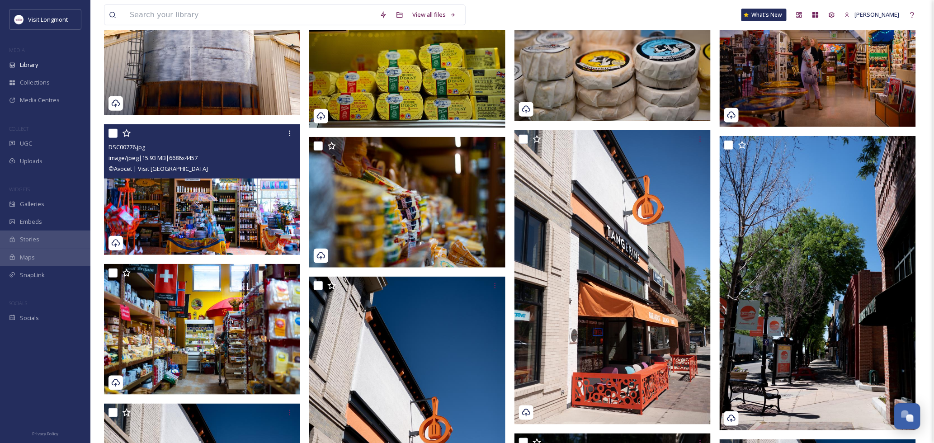
click at [236, 219] on img at bounding box center [202, 189] width 196 height 131
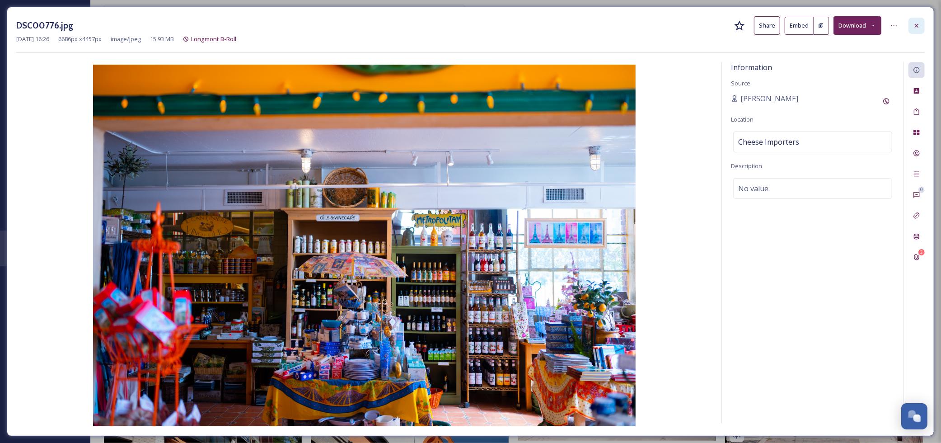
click at [918, 26] on icon at bounding box center [916, 25] width 7 height 7
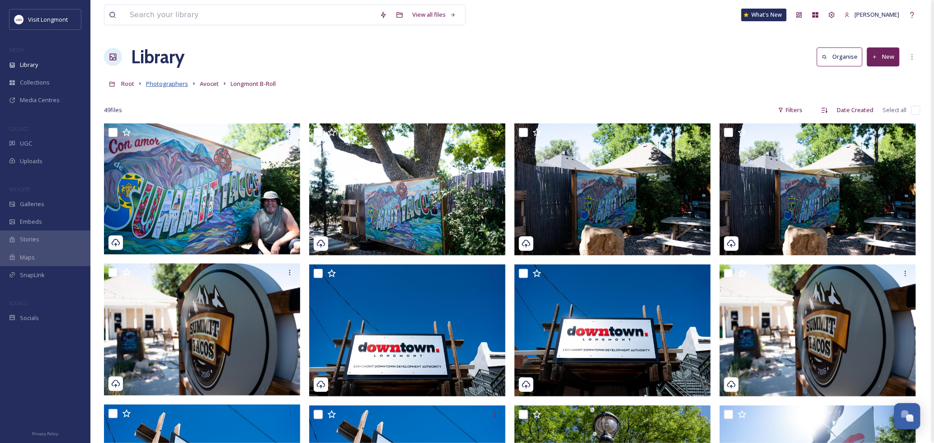
click at [177, 87] on span "Photographers" at bounding box center [167, 84] width 42 height 8
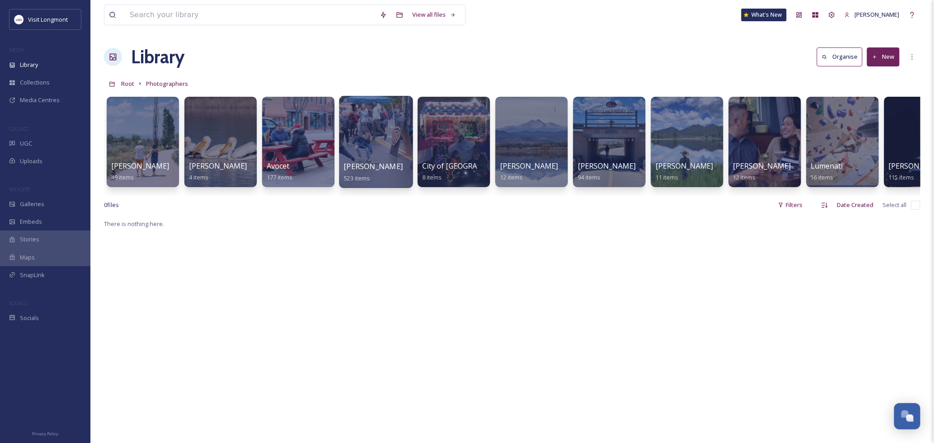
click at [377, 142] on div at bounding box center [376, 142] width 74 height 92
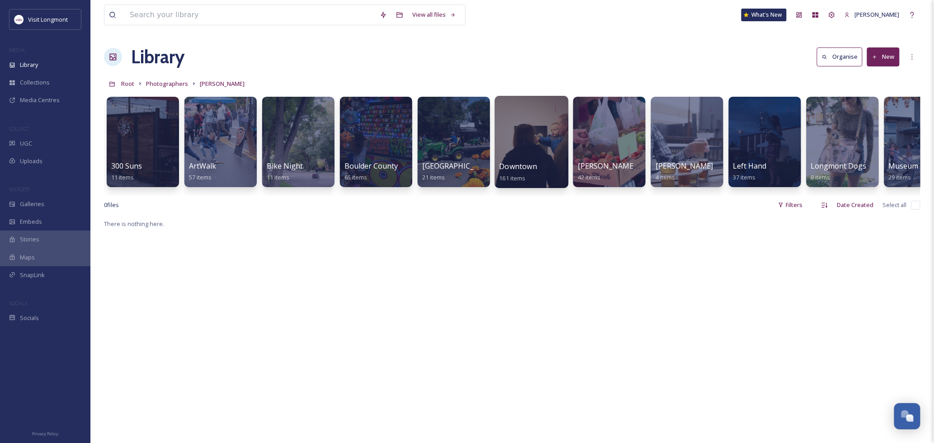
click at [532, 143] on div at bounding box center [531, 142] width 74 height 92
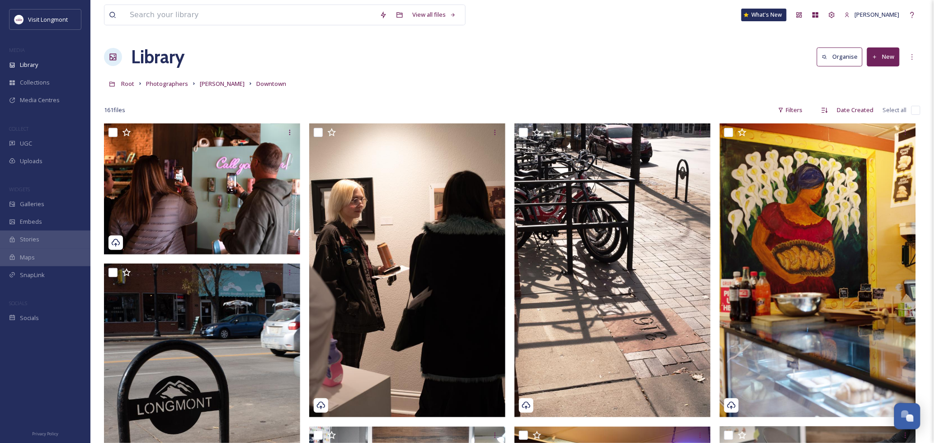
drag, startPoint x: 213, startPoint y: 83, endPoint x: 398, endPoint y: 110, distance: 187.4
click at [213, 83] on span "[PERSON_NAME]" at bounding box center [222, 84] width 45 height 8
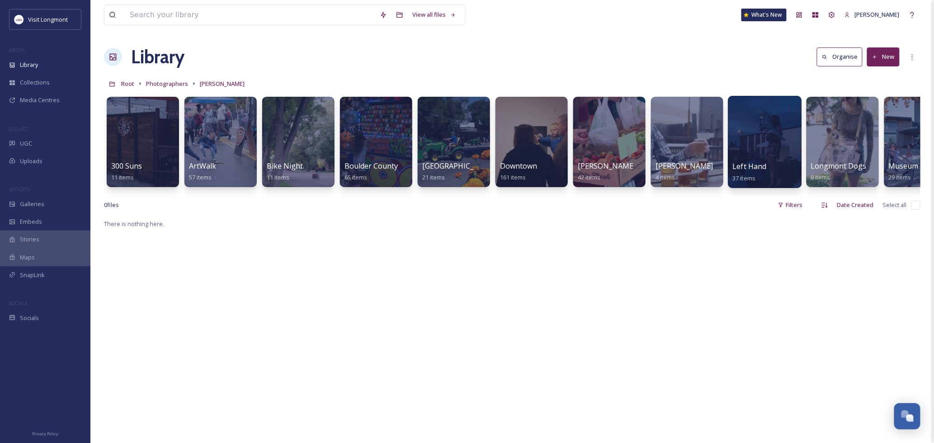
click at [770, 160] on div at bounding box center [765, 142] width 74 height 92
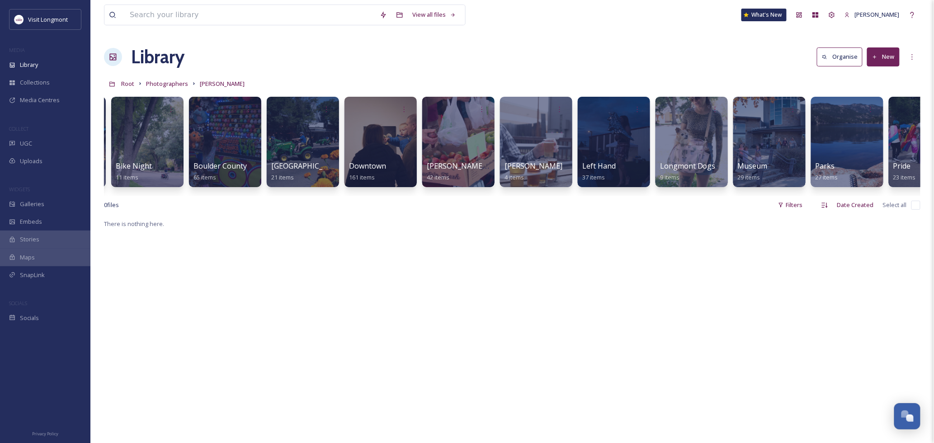
scroll to position [0, 349]
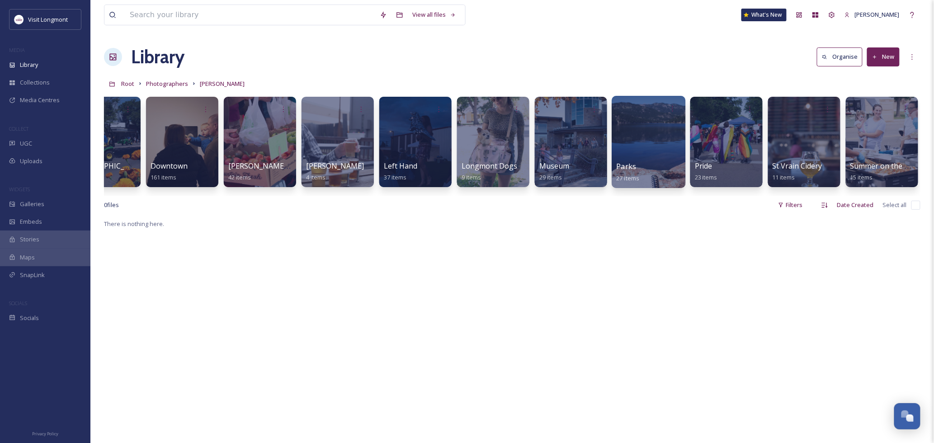
click at [662, 151] on div at bounding box center [649, 142] width 74 height 92
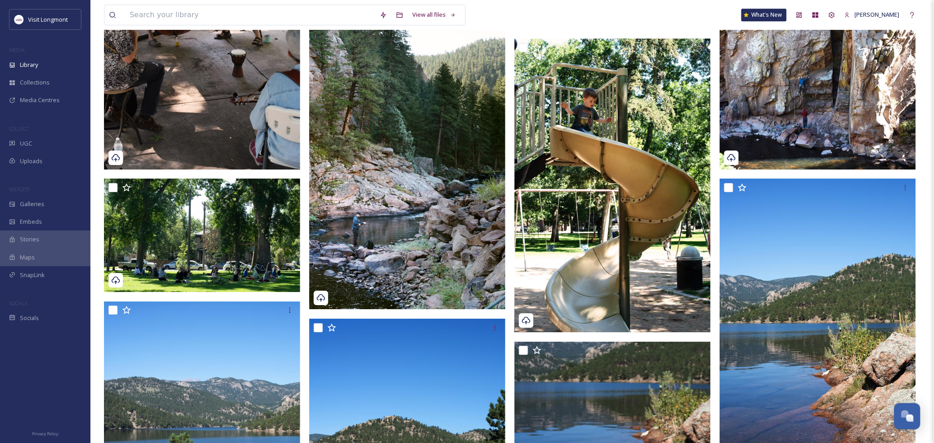
scroll to position [943, 0]
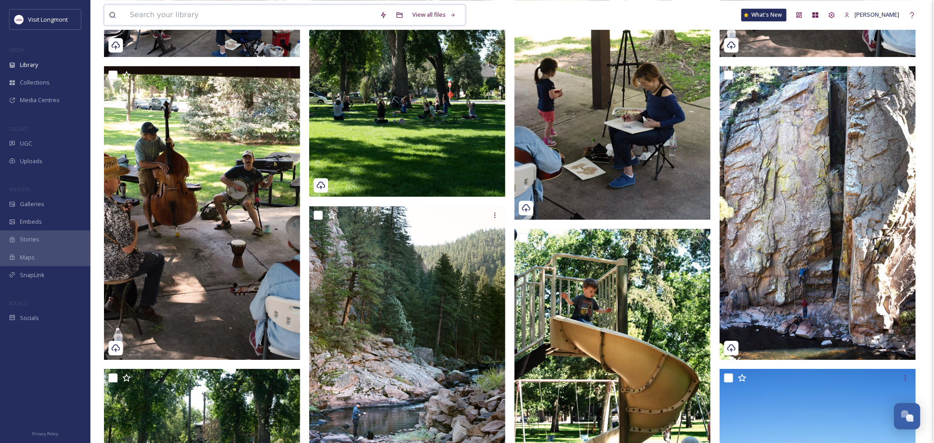
click at [154, 15] on input at bounding box center [250, 15] width 250 height 20
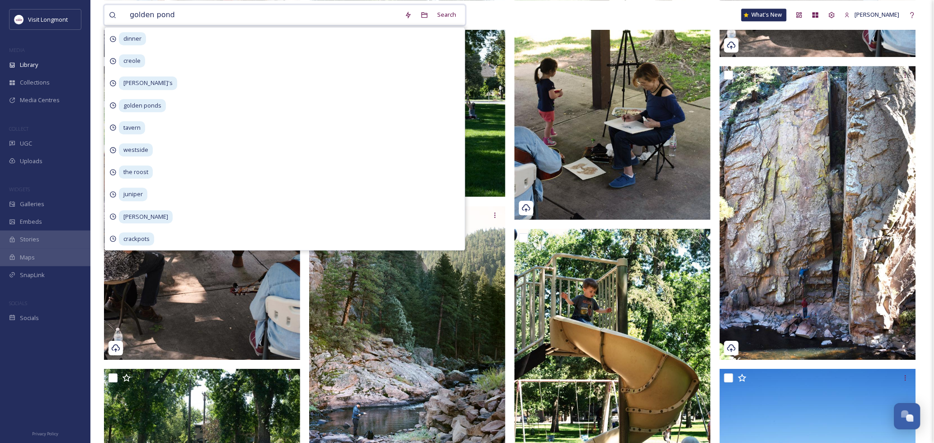
type input "golden ponds"
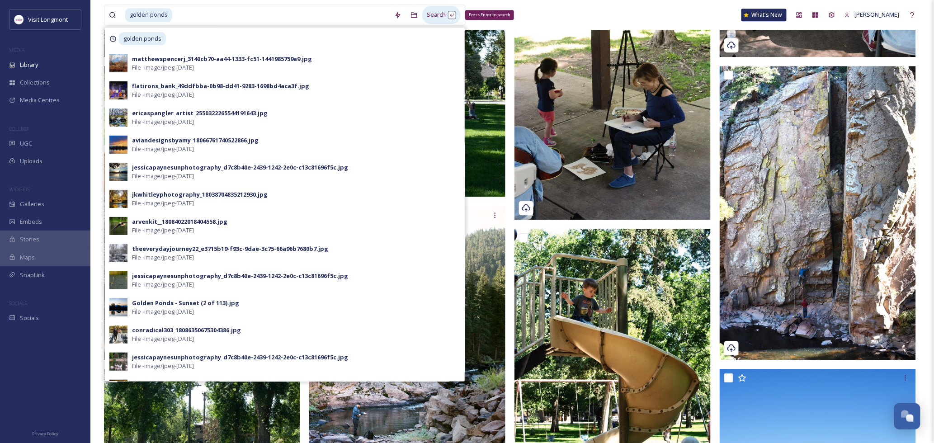
click at [442, 17] on div "Search Press Enter to search" at bounding box center [441, 15] width 38 height 18
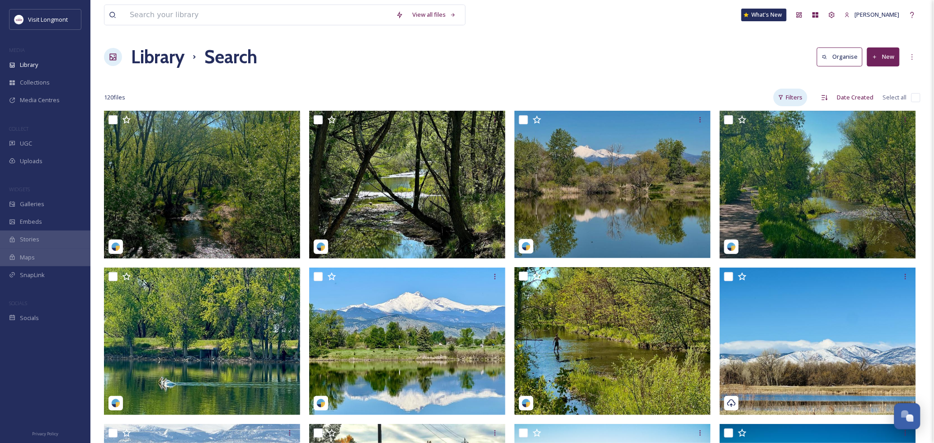
click at [798, 92] on div "Filters" at bounding box center [790, 98] width 34 height 18
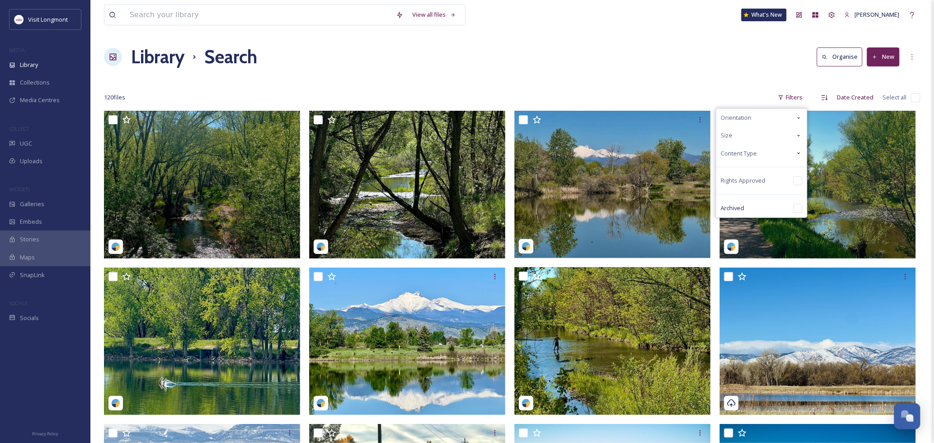
click at [764, 155] on div "Content Type" at bounding box center [761, 154] width 90 height 18
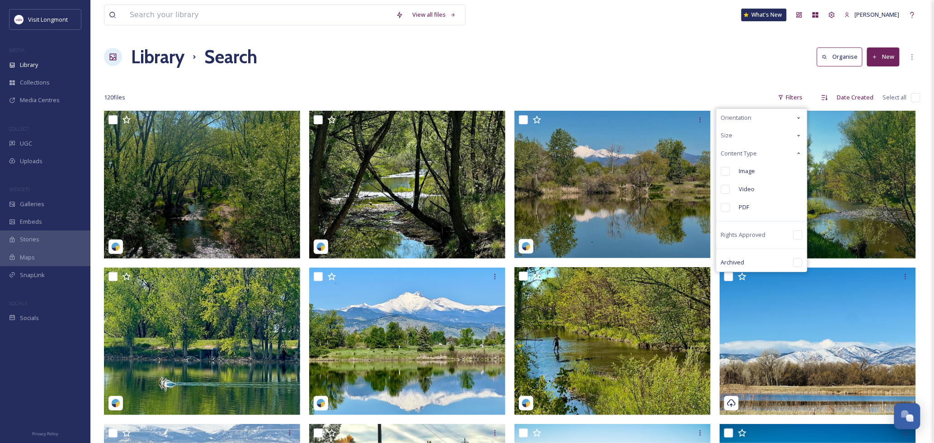
click at [739, 137] on div "Size" at bounding box center [761, 136] width 90 height 18
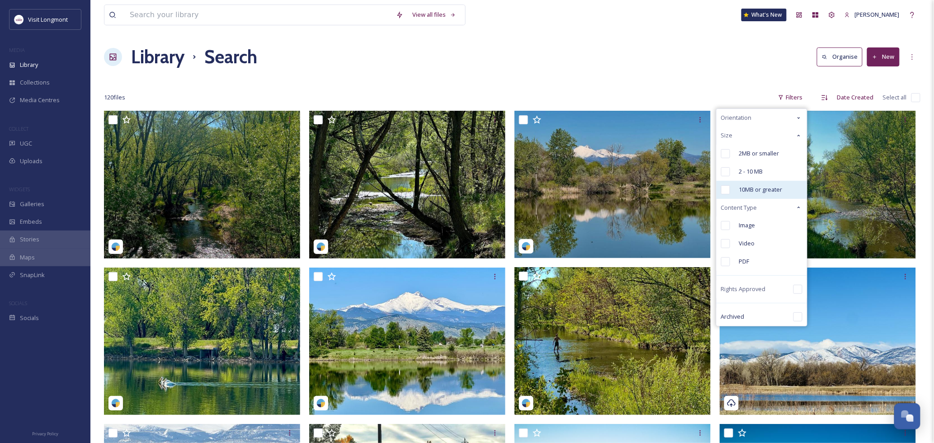
click at [726, 188] on input "checkbox" at bounding box center [725, 189] width 9 height 9
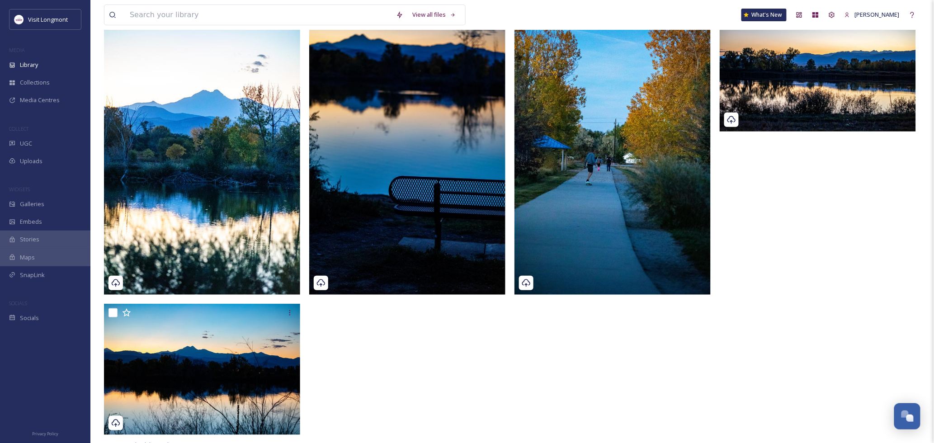
scroll to position [118, 0]
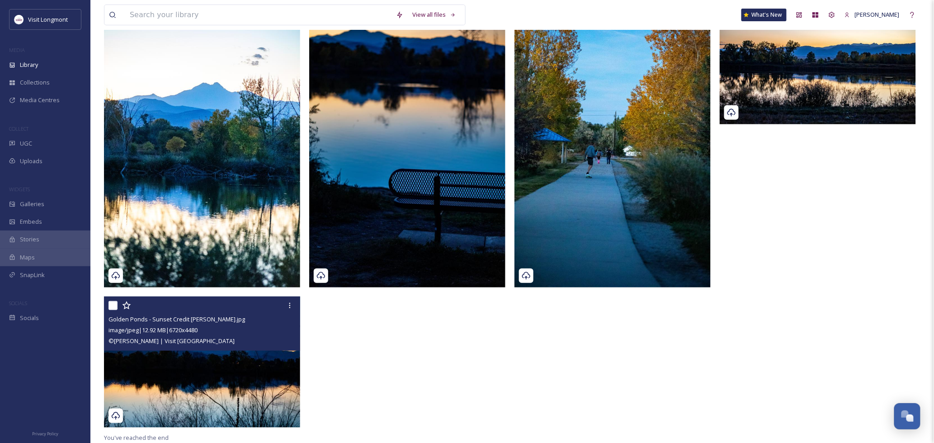
click at [205, 372] on img at bounding box center [202, 362] width 196 height 131
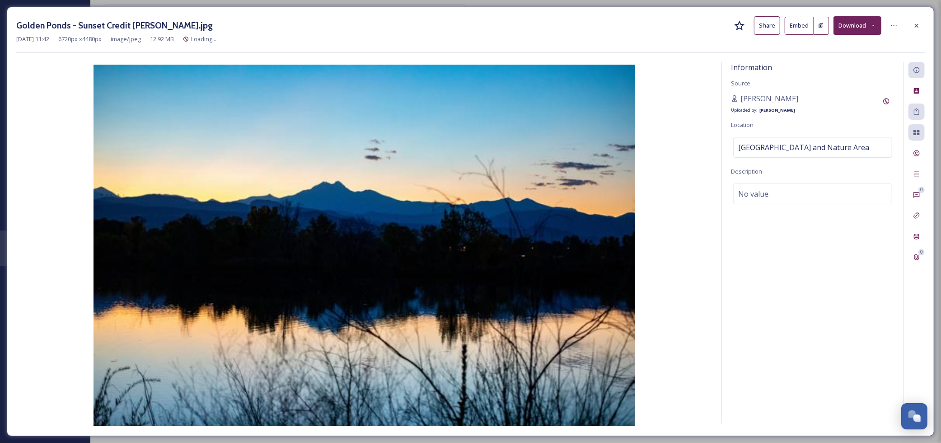
click at [855, 23] on button "Download" at bounding box center [858, 25] width 48 height 19
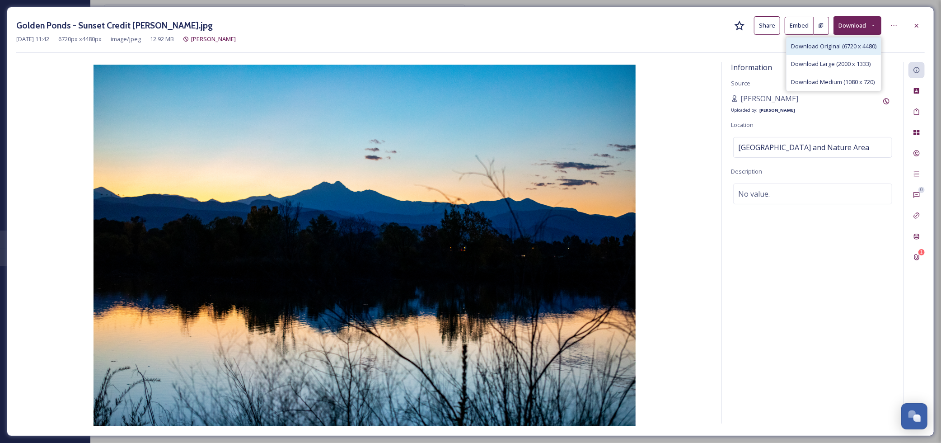
click at [814, 45] on span "Download Original (6720 x 4480)" at bounding box center [833, 46] width 85 height 9
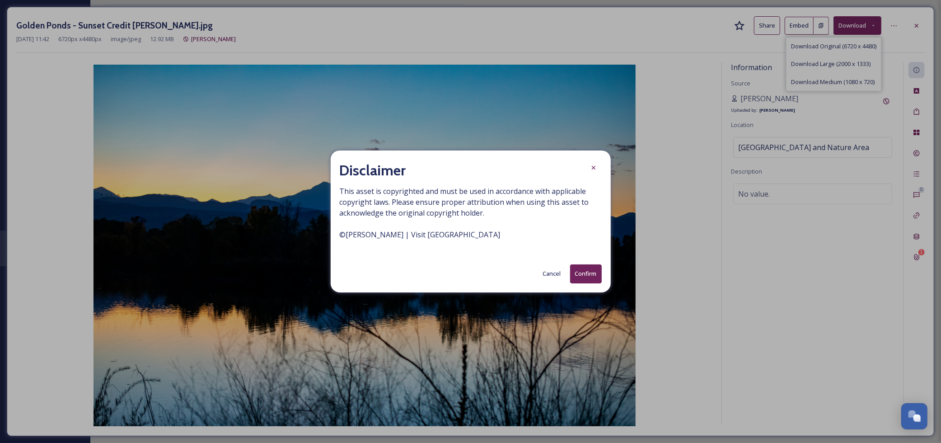
click at [588, 268] on button "Confirm" at bounding box center [586, 273] width 32 height 19
